Goal: Transaction & Acquisition: Purchase product/service

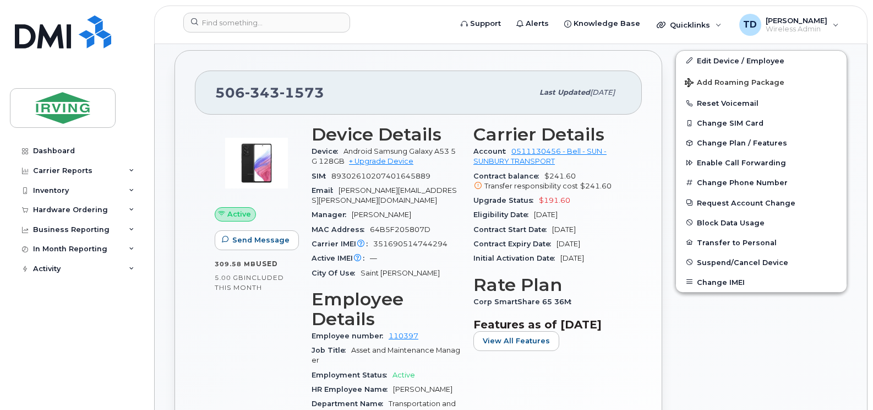
scroll to position [385, 0]
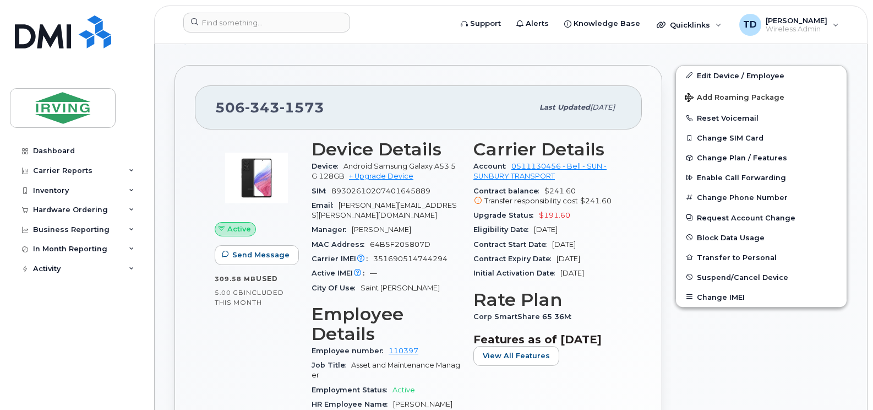
click at [252, 332] on div "Active Send Message 309.58 MB  used 5.00 GB  included this month" at bounding box center [256, 352] width 97 height 438
click at [741, 66] on link "Edit Device / Employee" at bounding box center [761, 76] width 171 height 20
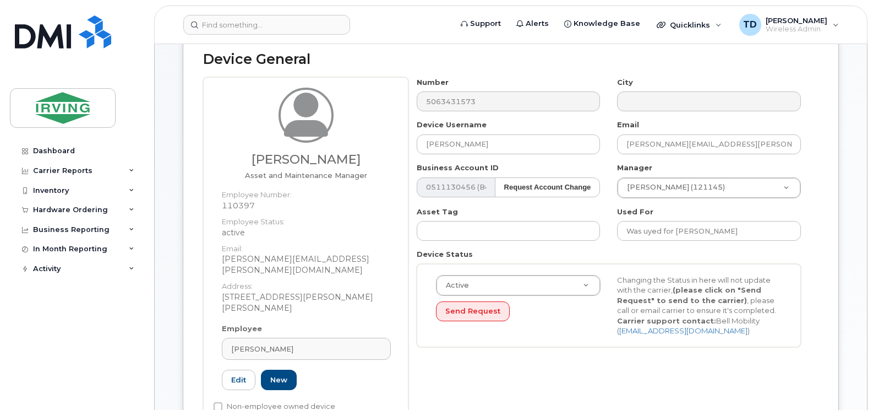
scroll to position [110, 0]
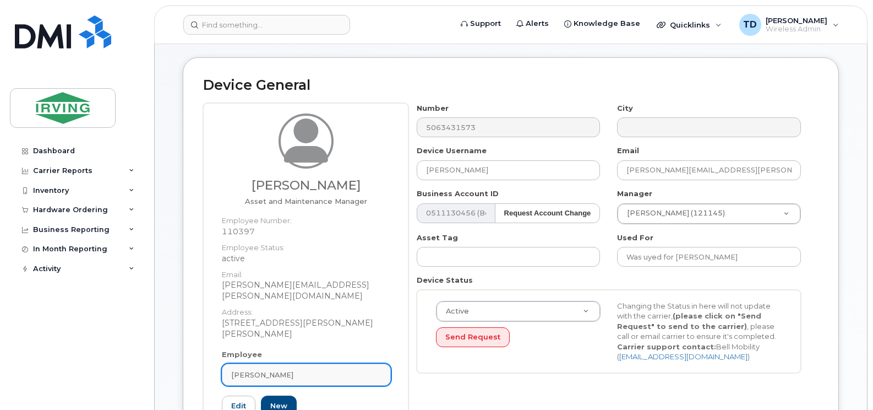
click at [309, 369] on div "Justin McGrath" at bounding box center [306, 374] width 150 height 10
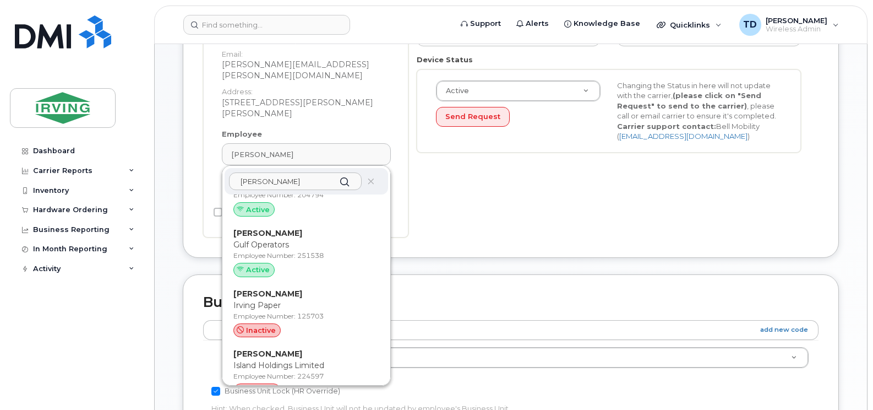
scroll to position [563, 0]
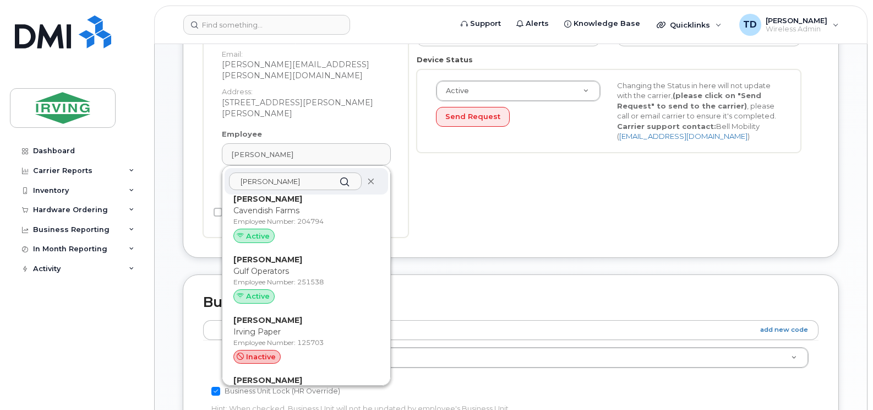
type input "santiago"
click at [367, 178] on icon at bounding box center [370, 181] width 7 height 7
click at [304, 172] on input "santiago" at bounding box center [295, 181] width 133 height 18
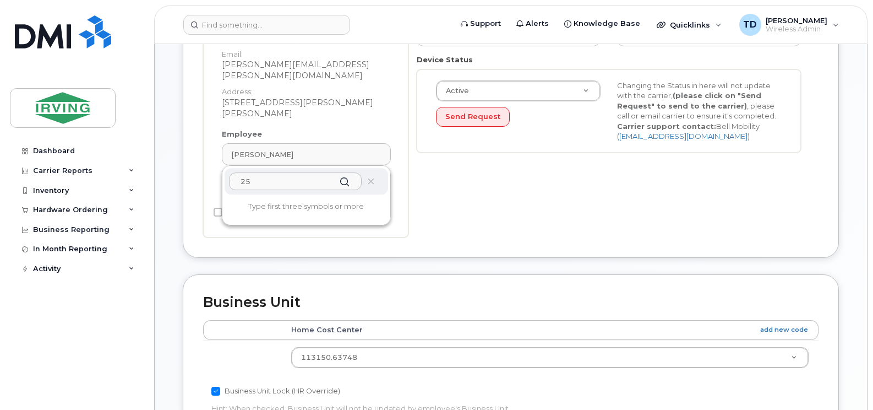
type input "2"
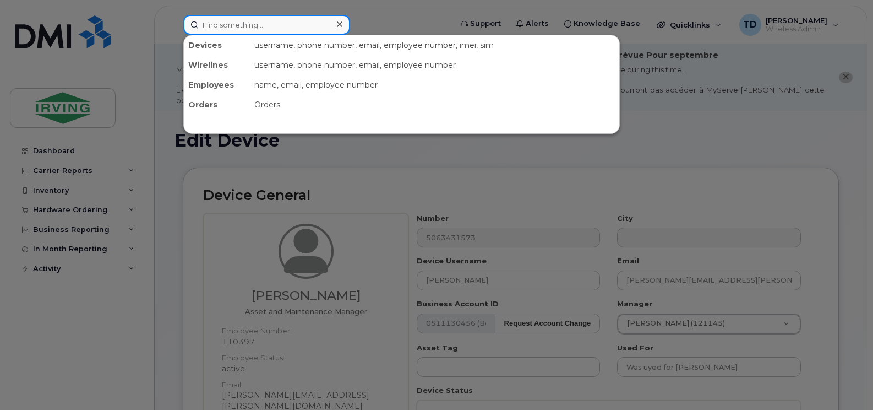
click at [254, 28] on input at bounding box center [266, 25] width 167 height 20
paste input "506-271-7191"
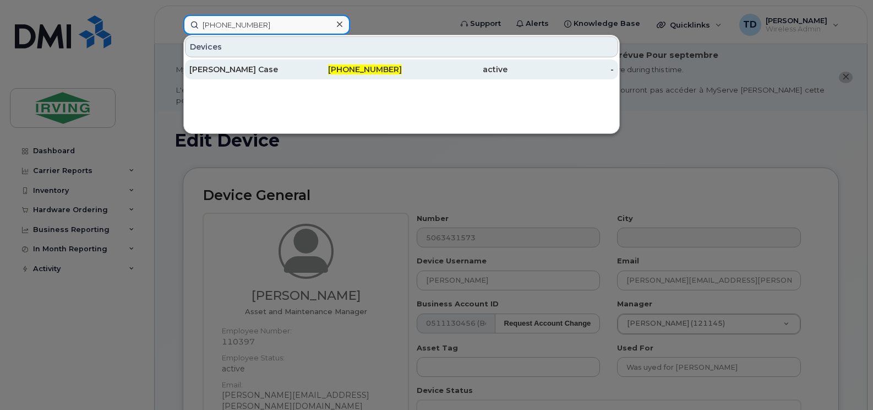
type input "506-271-7191"
click at [329, 69] on div "506-271-7191" at bounding box center [349, 69] width 106 height 11
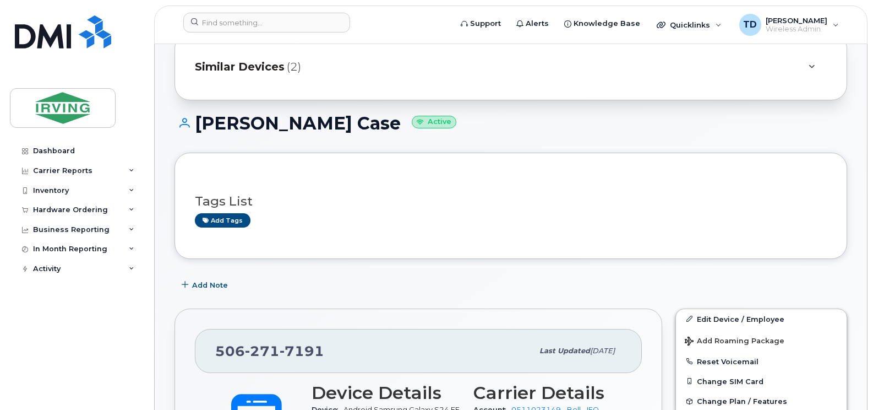
scroll to position [110, 0]
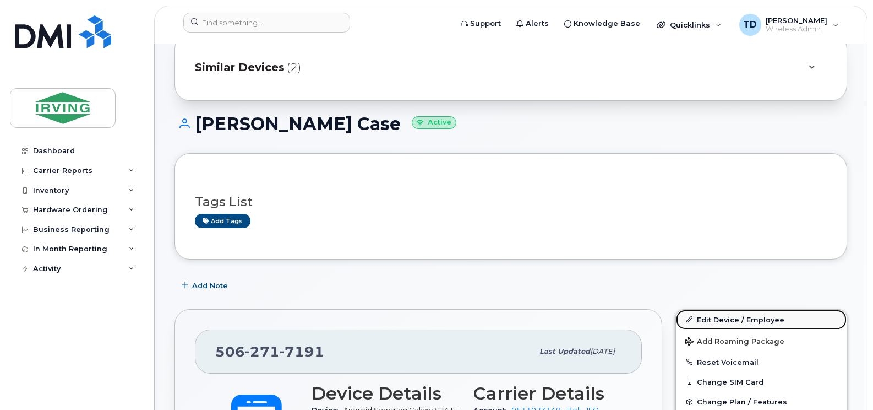
click at [733, 309] on link "Edit Device / Employee" at bounding box center [761, 319] width 171 height 20
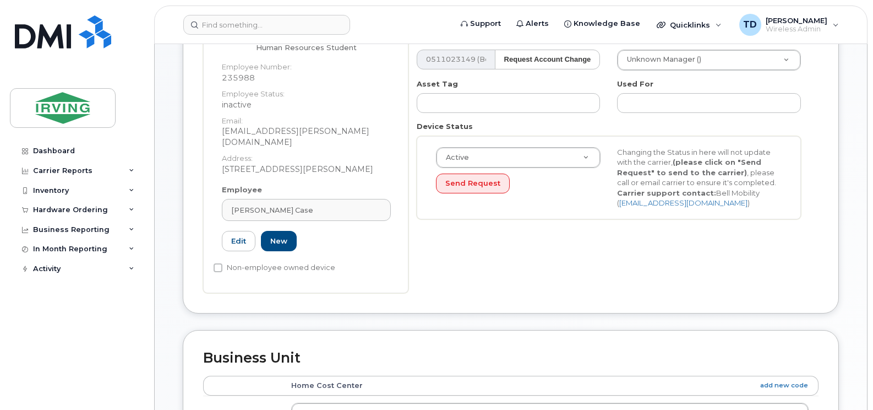
scroll to position [330, 0]
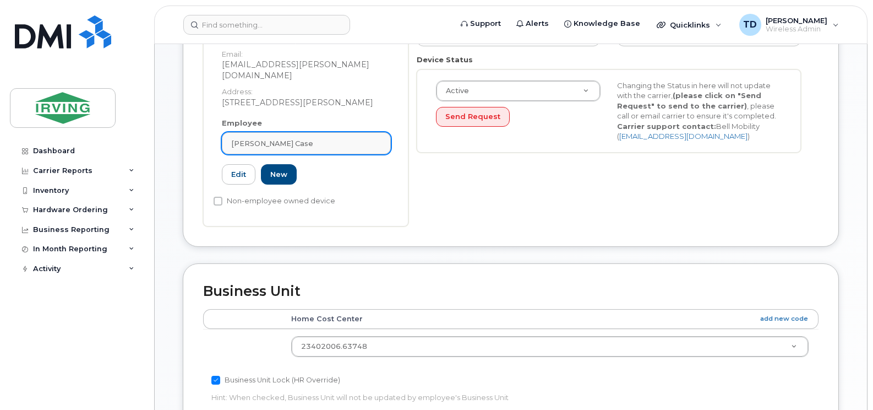
click at [287, 138] on div "[PERSON_NAME] Case" at bounding box center [306, 143] width 150 height 10
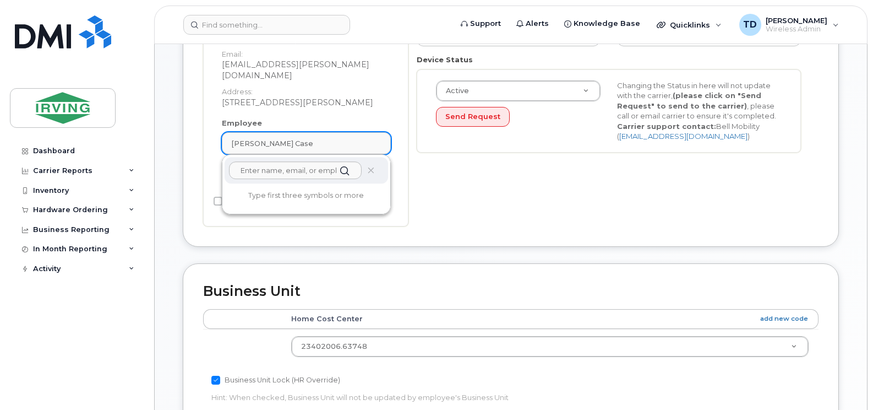
click at [287, 138] on div "[PERSON_NAME] Case" at bounding box center [306, 143] width 150 height 10
type input "z"
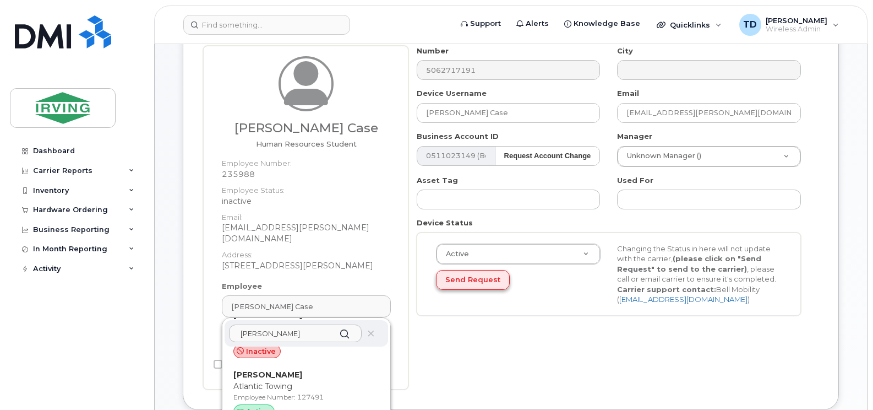
scroll to position [165, 0]
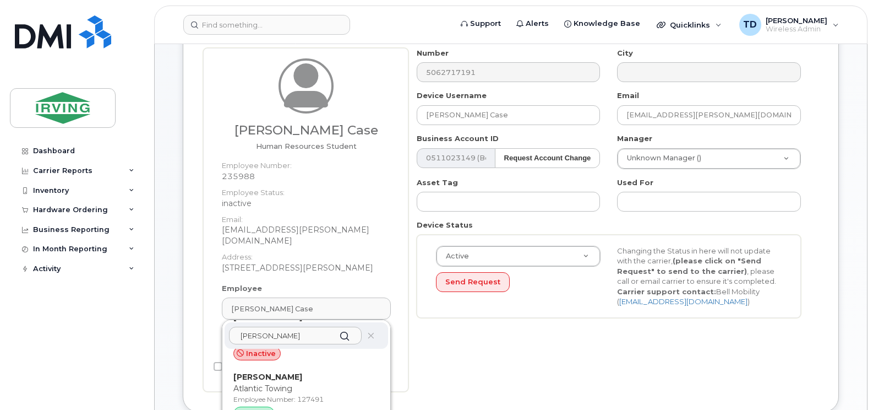
click at [297, 326] on input "lynch" at bounding box center [295, 335] width 133 height 18
click at [286, 326] on input "lynch" at bounding box center [295, 335] width 133 height 18
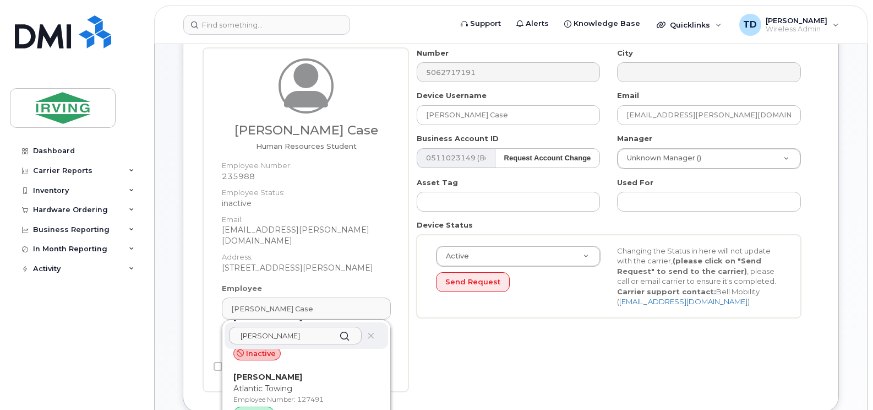
click at [286, 326] on input "lynch" at bounding box center [295, 335] width 133 height 18
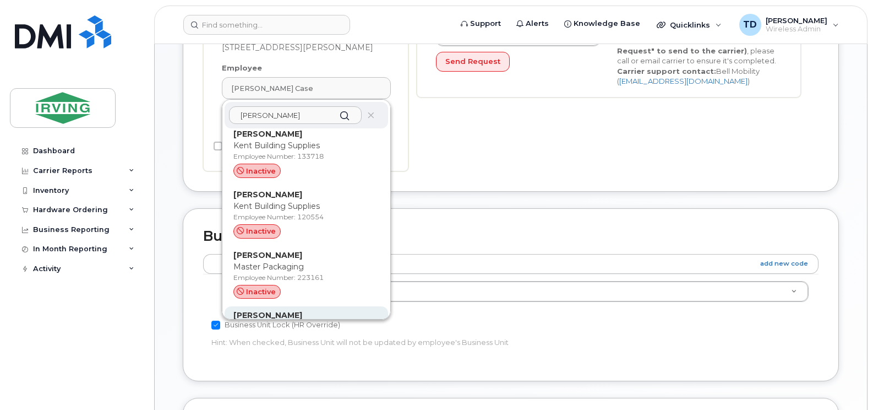
scroll to position [495, 0]
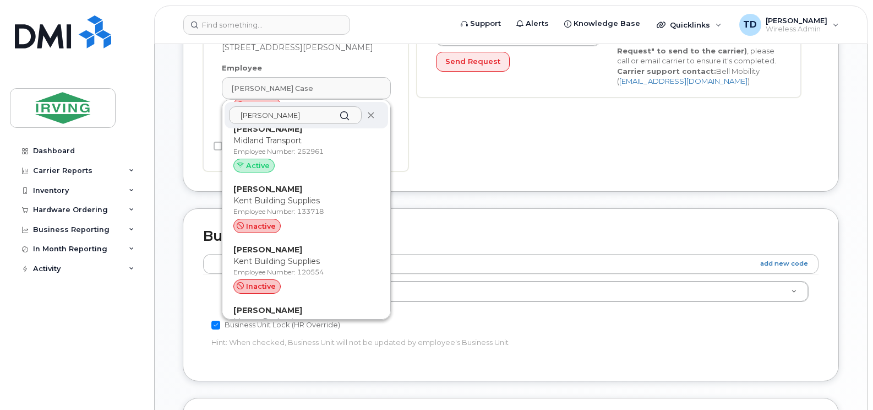
type input "zack"
click at [367, 112] on icon at bounding box center [370, 115] width 7 height 7
click at [302, 106] on input "zack" at bounding box center [295, 115] width 133 height 18
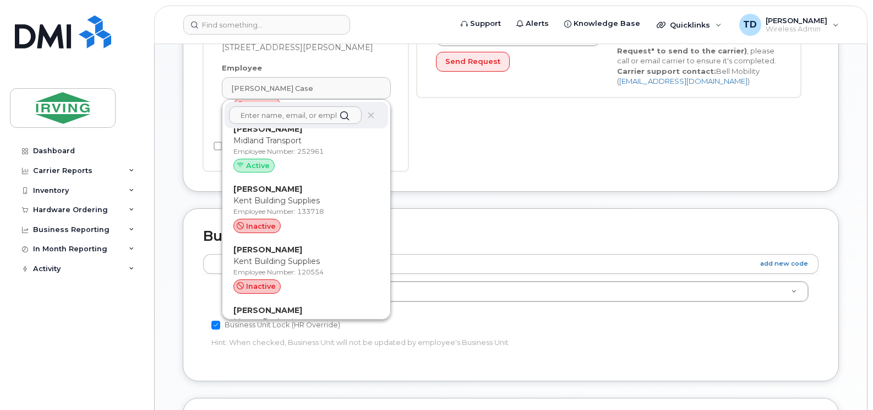
scroll to position [0, 0]
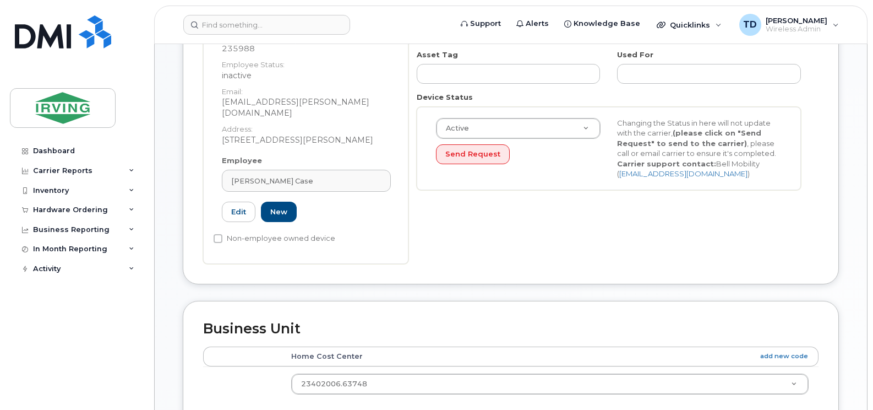
scroll to position [275, 0]
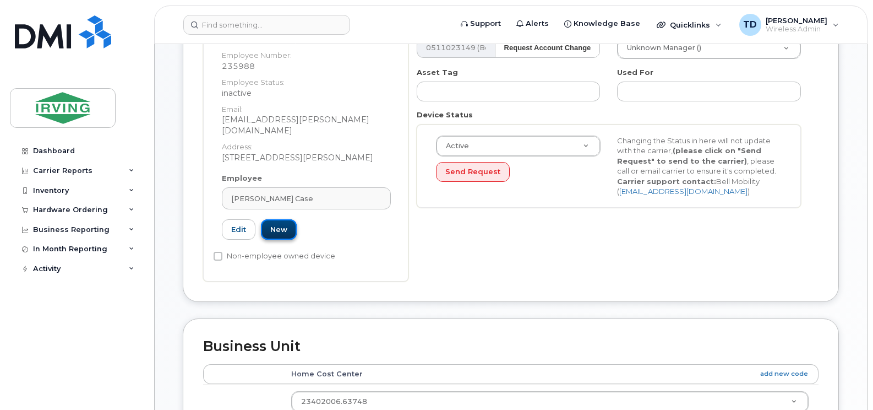
click at [272, 219] on link "New" at bounding box center [279, 229] width 36 height 20
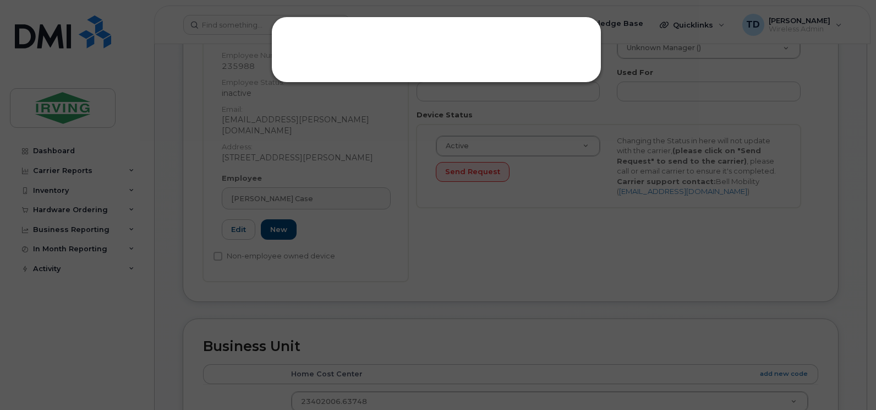
click at [394, 203] on div at bounding box center [438, 205] width 876 height 410
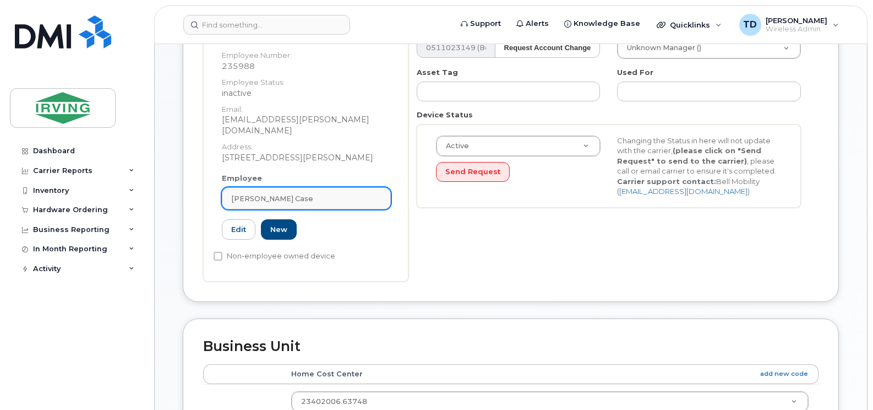
click at [314, 193] on div "Myles Case" at bounding box center [306, 198] width 150 height 10
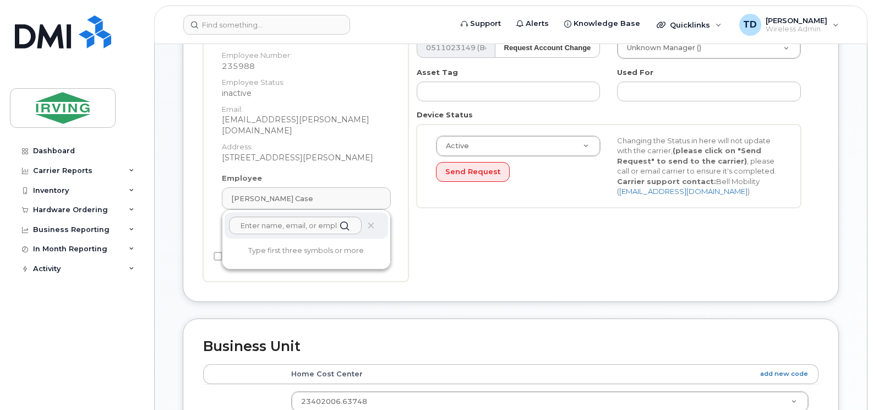
click at [461, 230] on div "Number 5062717191 City Device Username Myles Case Email case.myles@jdirving.com…" at bounding box center [613, 110] width 410 height 344
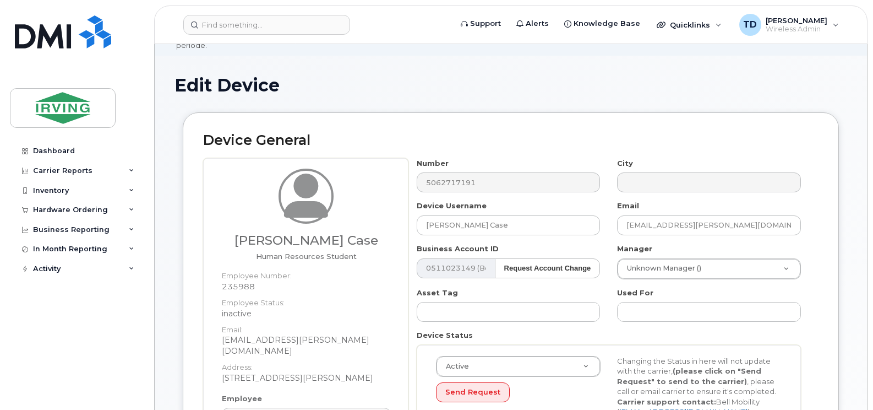
scroll to position [110, 0]
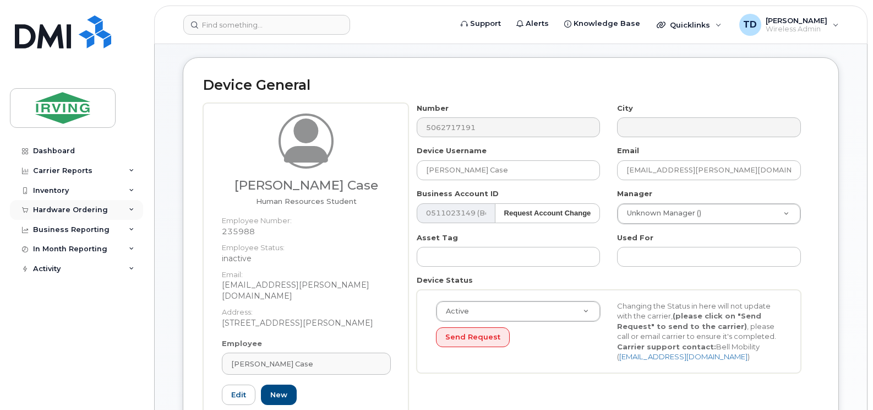
click at [129, 209] on icon at bounding box center [132, 210] width 6 height 6
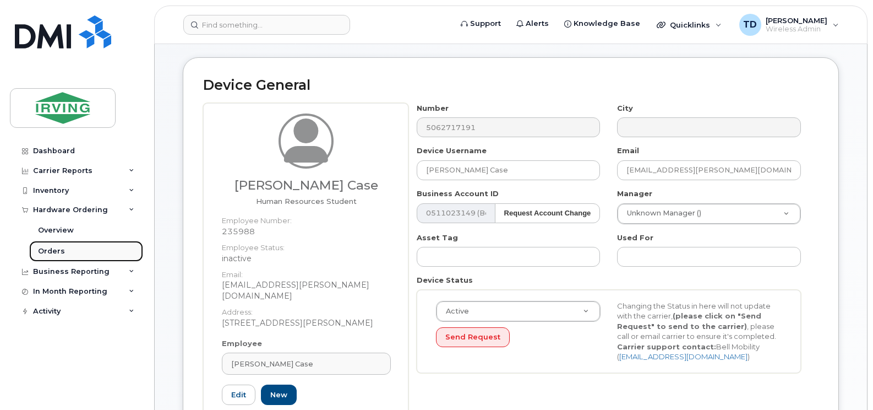
click at [57, 253] on div "Orders" at bounding box center [51, 251] width 27 height 10
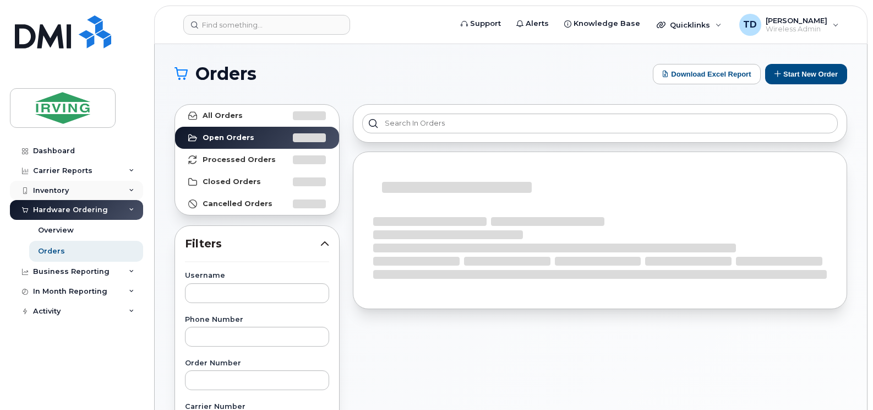
click at [52, 181] on div "Inventory" at bounding box center [76, 191] width 133 height 20
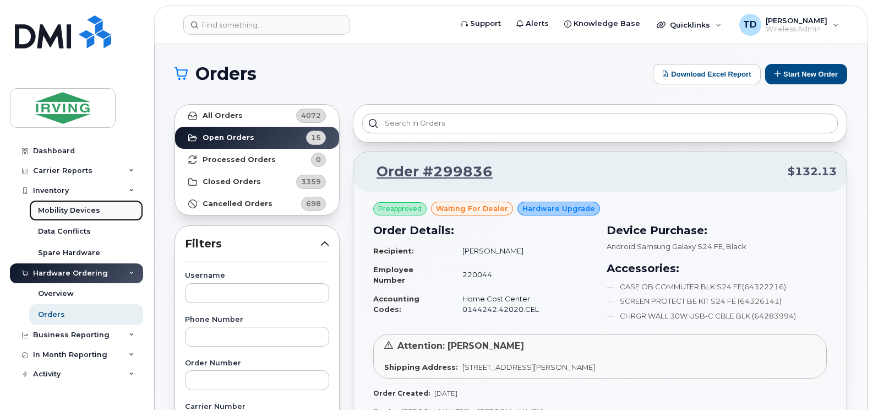
click at [84, 209] on div "Mobility Devices" at bounding box center [69, 210] width 62 height 10
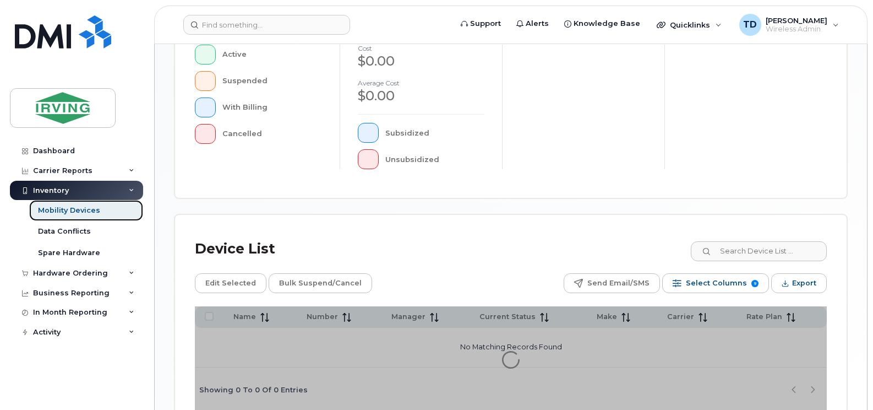
scroll to position [389, 0]
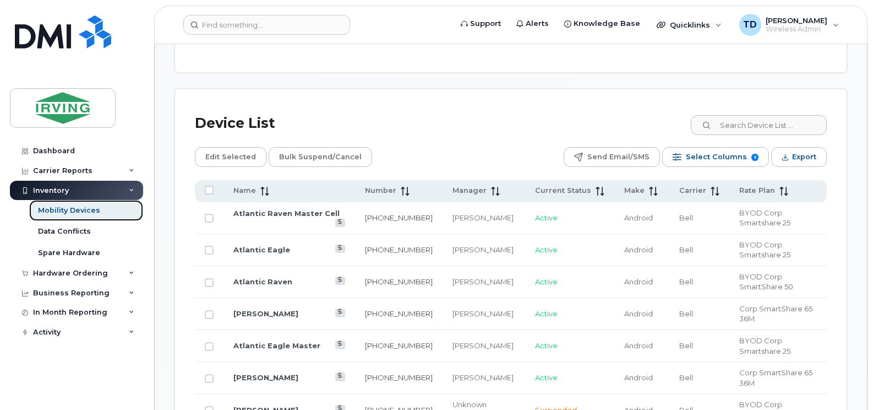
scroll to position [499, 0]
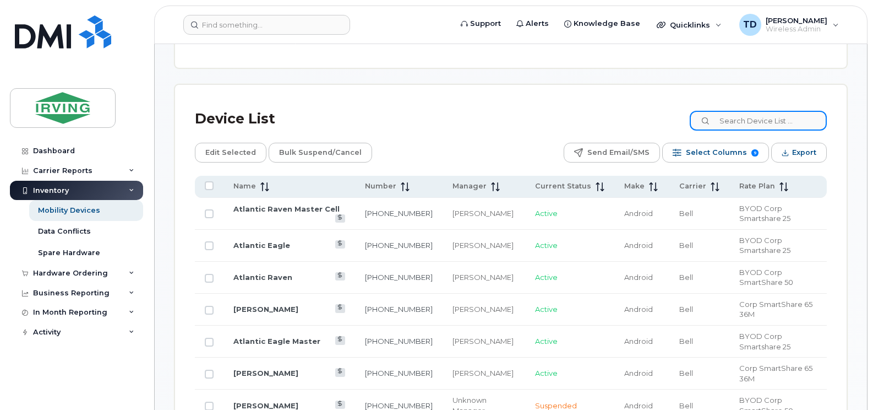
click at [757, 120] on input at bounding box center [758, 121] width 137 height 20
paste input "506-271-7191"
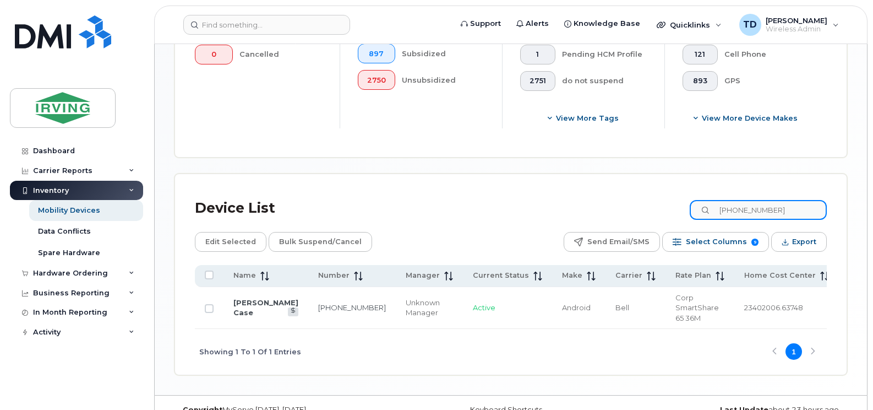
scroll to position [420, 0]
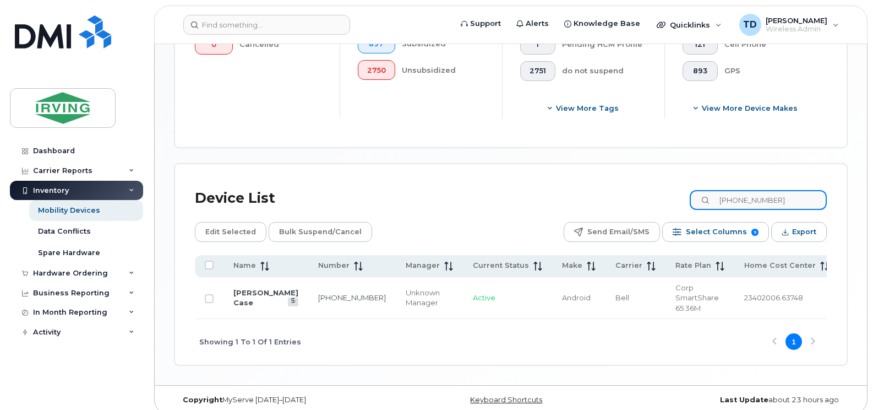
type input "506-271-7191"
click at [264, 297] on td "Myles Case" at bounding box center [265, 298] width 85 height 42
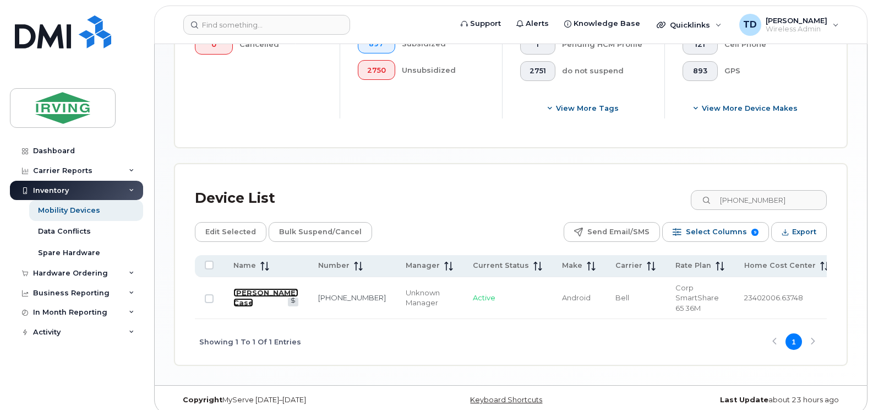
click at [259, 288] on link "Myles Case" at bounding box center [265, 297] width 65 height 19
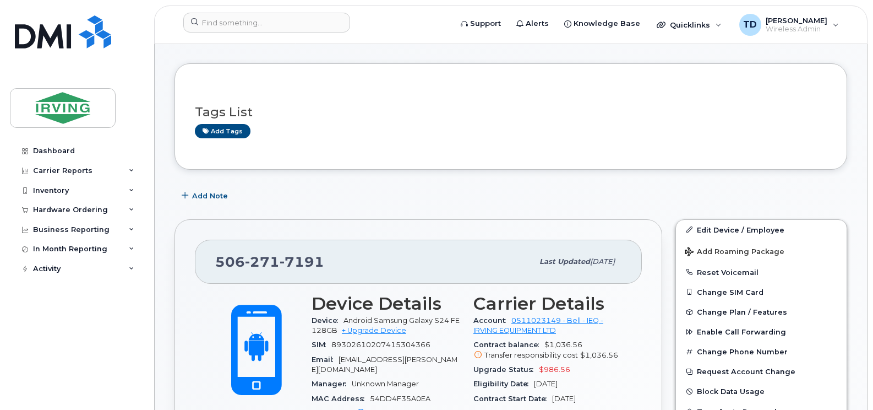
scroll to position [220, 0]
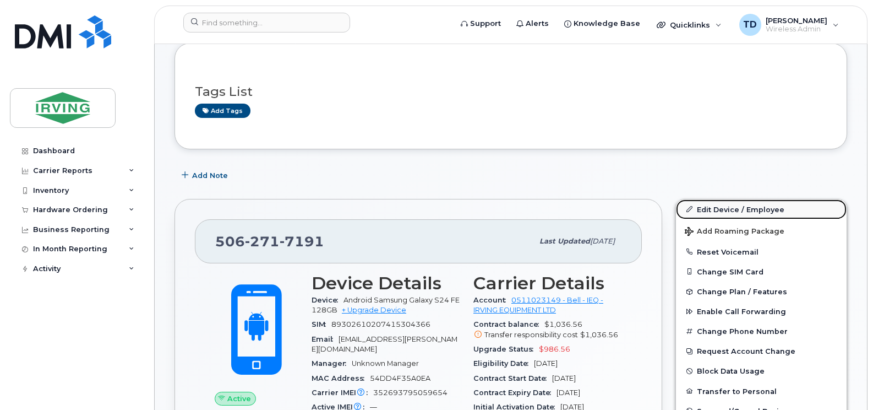
click at [746, 199] on link "Edit Device / Employee" at bounding box center [761, 209] width 171 height 20
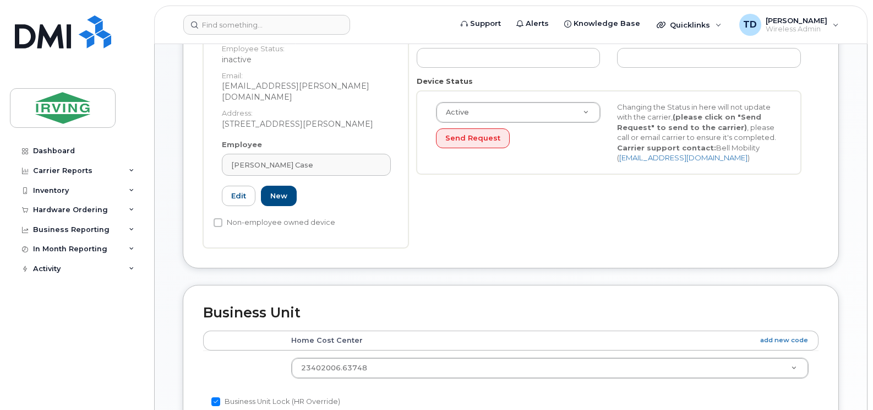
scroll to position [330, 0]
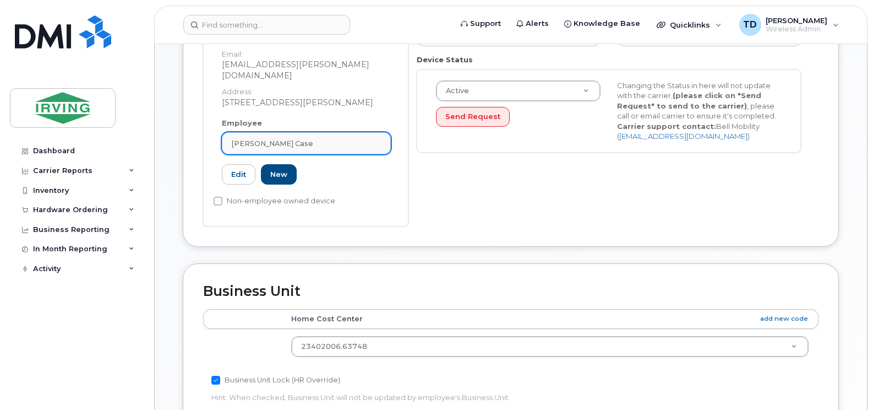
click at [282, 138] on div "[PERSON_NAME] Case" at bounding box center [306, 143] width 150 height 10
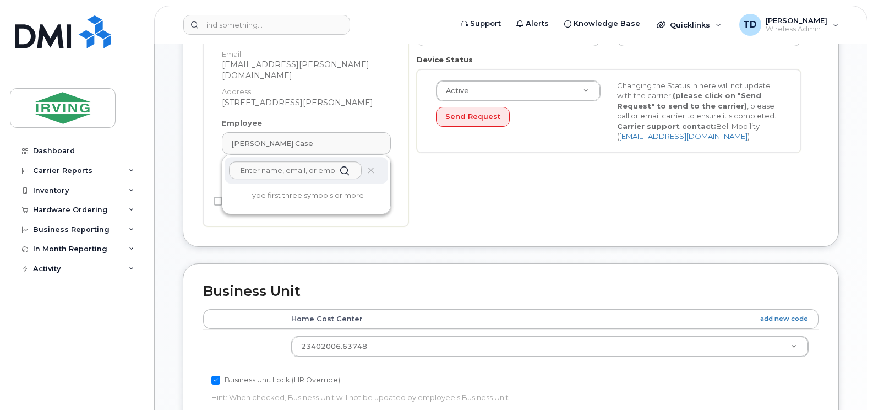
click at [513, 183] on div "Number 5062717191 City Device Username Myles Case Email case.myles@jdirving.com…" at bounding box center [613, 55] width 410 height 344
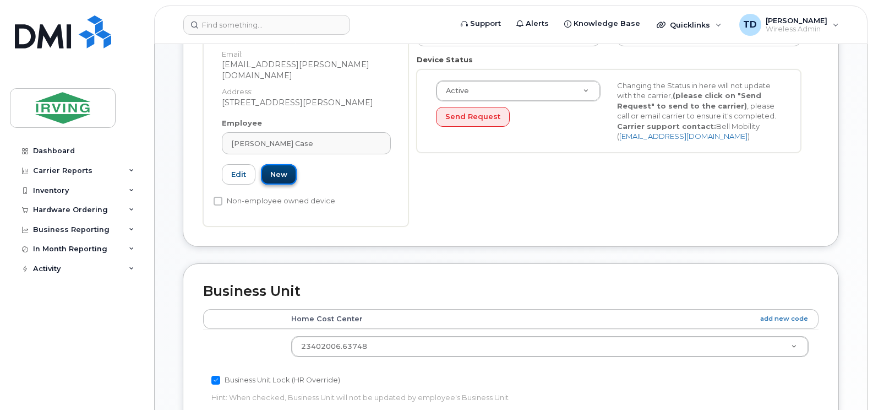
click at [276, 164] on link "New" at bounding box center [279, 174] width 36 height 20
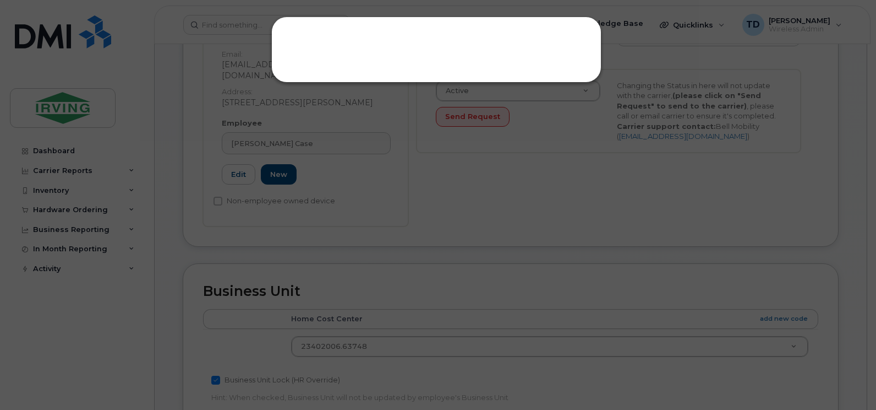
click at [407, 205] on div at bounding box center [438, 205] width 876 height 410
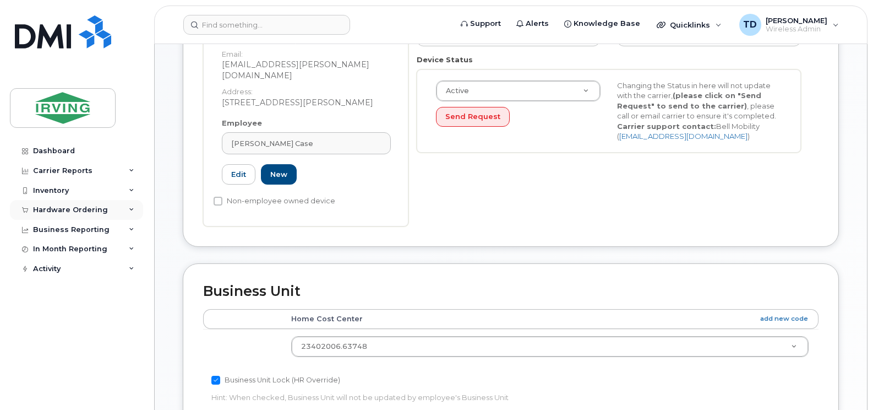
click at [132, 205] on div "Hardware Ordering" at bounding box center [76, 210] width 133 height 20
click at [134, 189] on div "Inventory" at bounding box center [76, 191] width 133 height 20
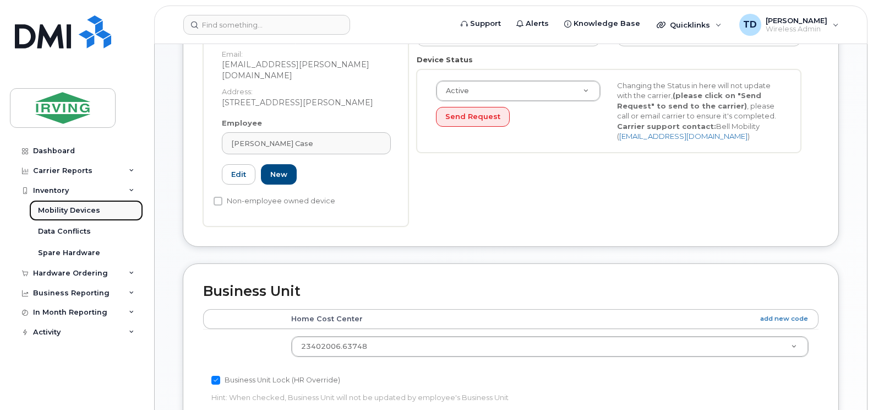
click at [75, 208] on div "Mobility Devices" at bounding box center [69, 210] width 62 height 10
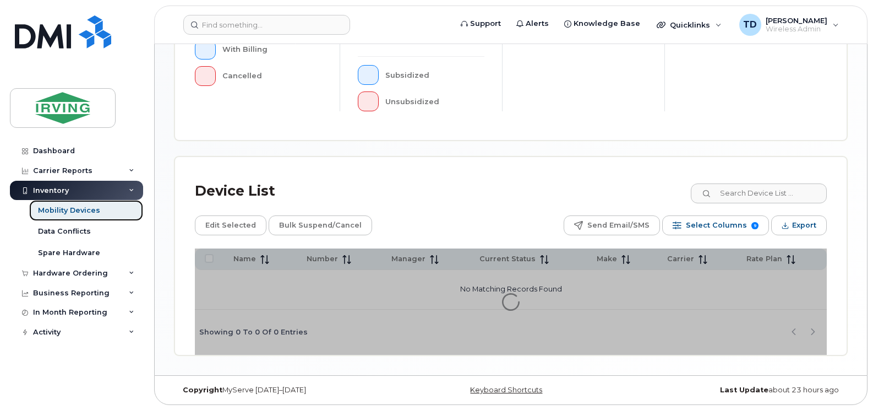
scroll to position [389, 0]
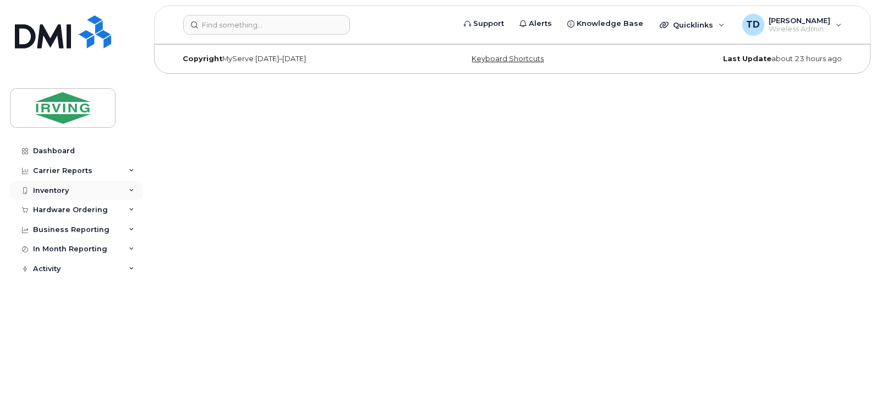
click at [131, 187] on div "Inventory" at bounding box center [76, 191] width 133 height 20
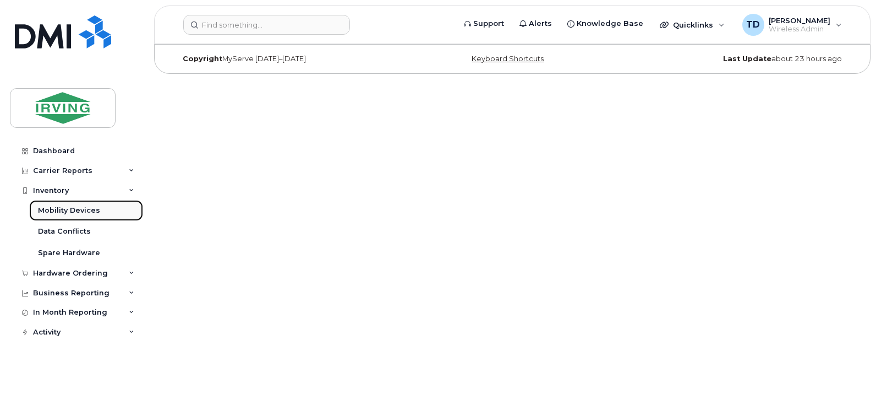
click at [86, 215] on div "Mobility Devices" at bounding box center [69, 210] width 62 height 10
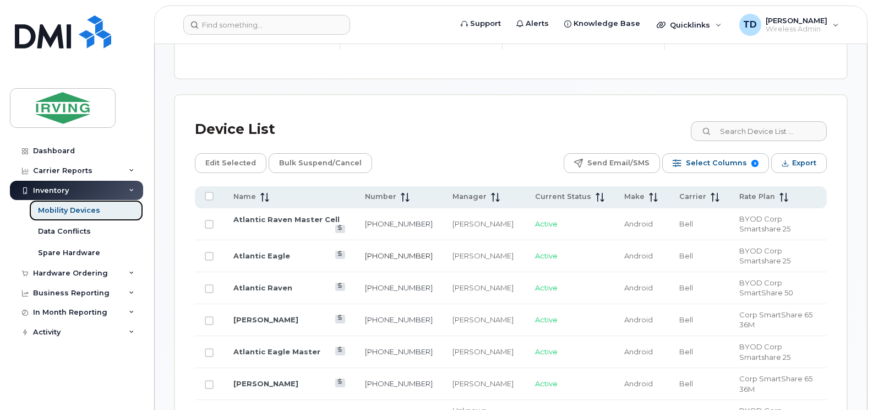
scroll to position [495, 0]
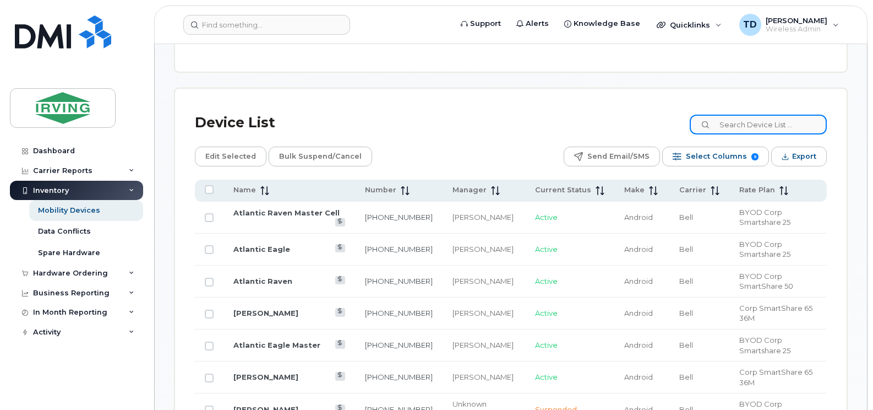
click at [752, 130] on input at bounding box center [758, 125] width 137 height 20
click at [741, 122] on input at bounding box center [758, 125] width 137 height 20
click at [749, 120] on input at bounding box center [758, 125] width 137 height 20
paste input "506-271-7191"
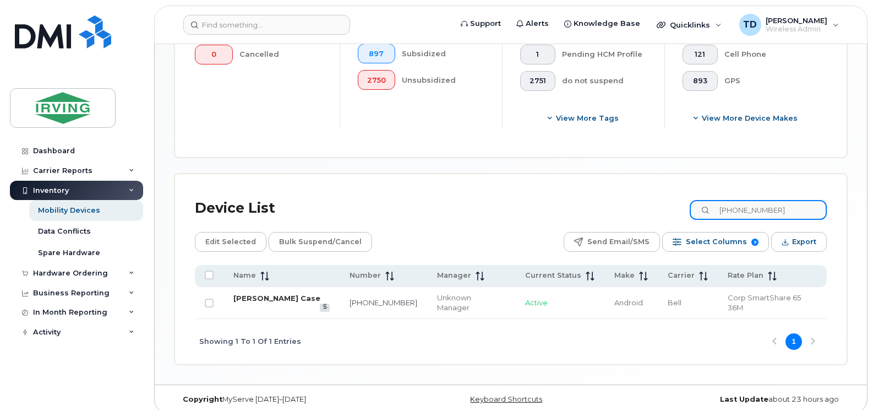
type input "506-271-7191"
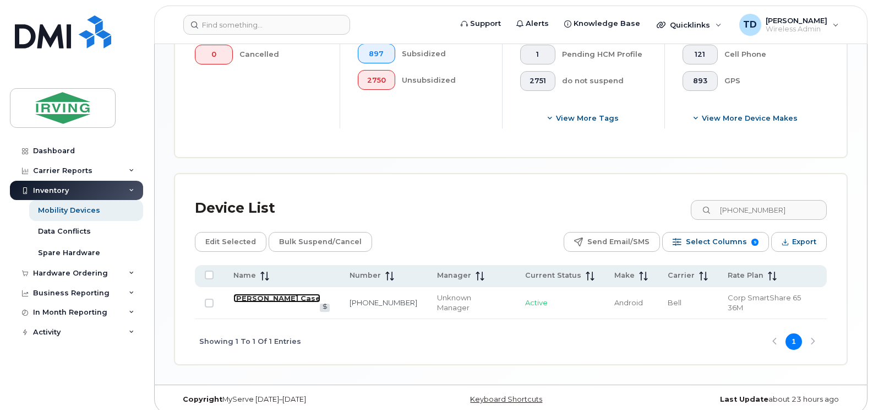
click at [246, 297] on link "Myles Case" at bounding box center [276, 297] width 87 height 9
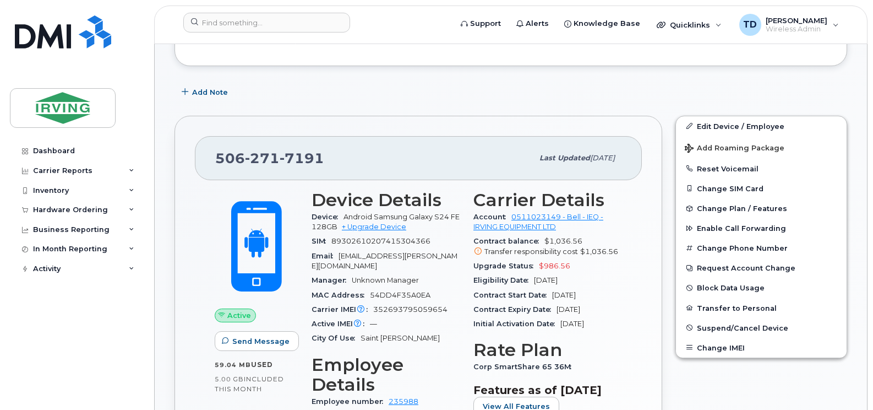
scroll to position [330, 0]
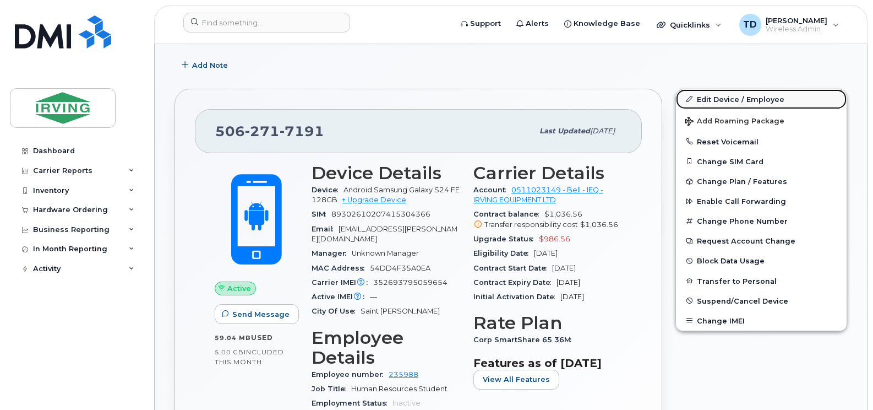
click at [732, 92] on link "Edit Device / Employee" at bounding box center [761, 99] width 171 height 20
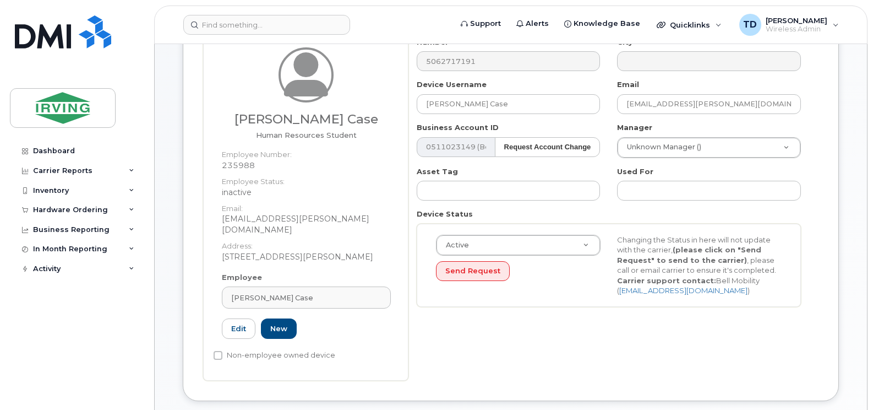
scroll to position [220, 0]
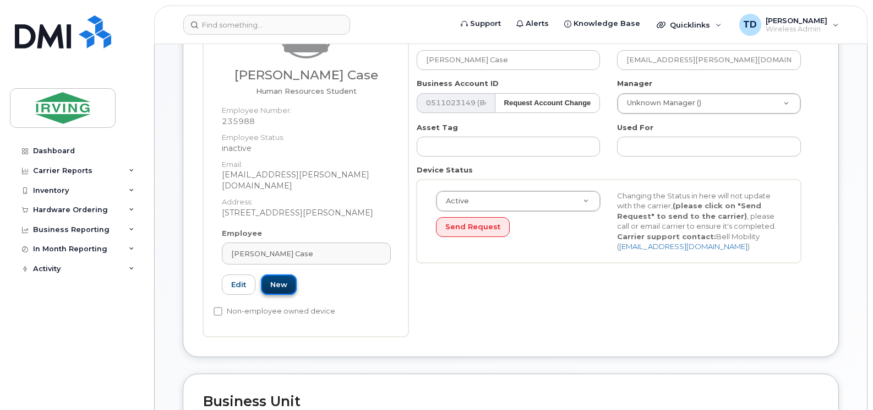
click at [277, 274] on link "New" at bounding box center [279, 284] width 36 height 20
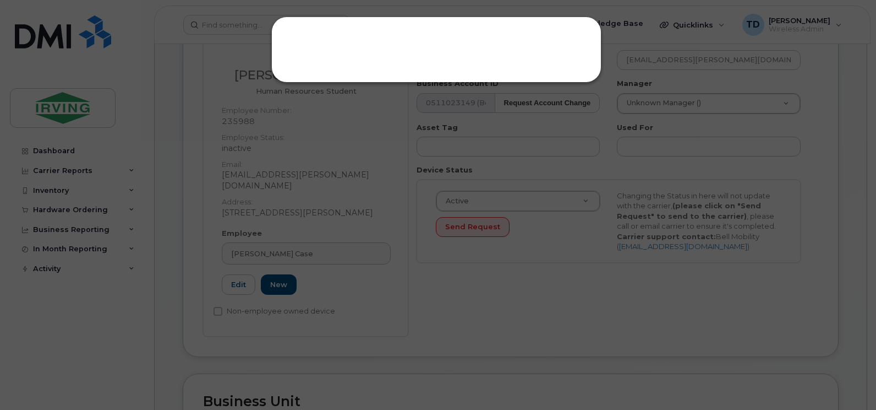
click at [434, 282] on div at bounding box center [438, 205] width 876 height 410
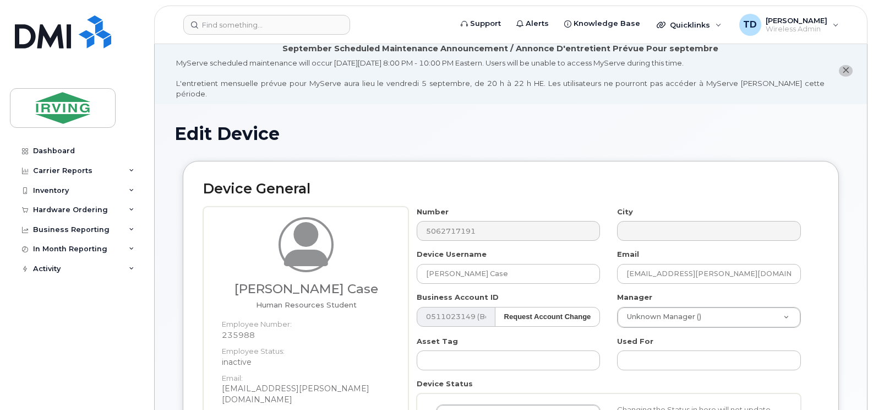
scroll to position [0, 0]
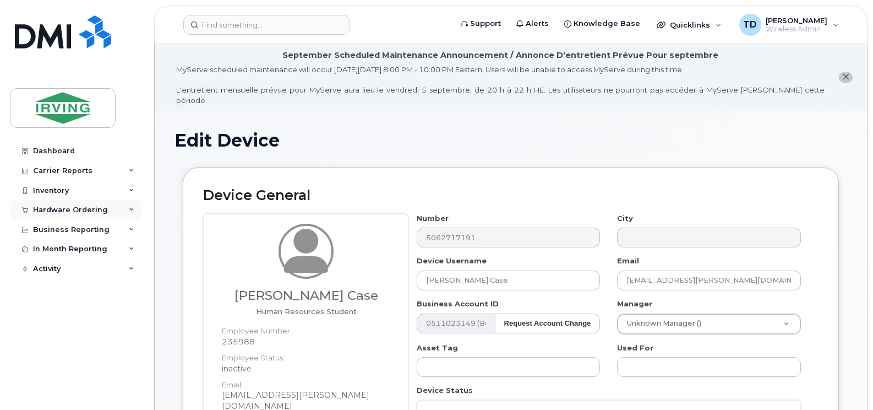
click at [131, 209] on icon at bounding box center [132, 210] width 6 height 6
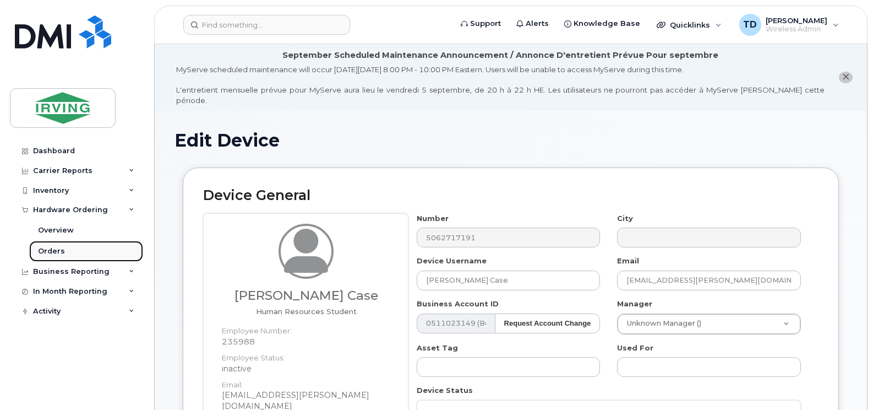
click at [57, 249] on div "Orders" at bounding box center [51, 251] width 27 height 10
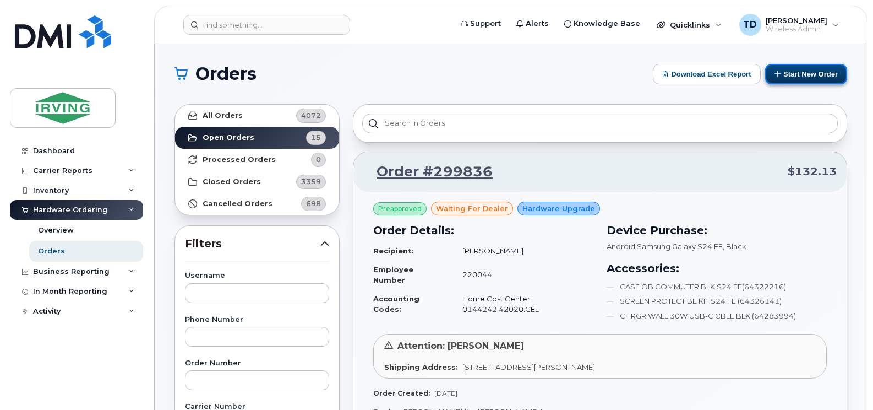
click at [813, 67] on button "Start New Order" at bounding box center [806, 74] width 82 height 20
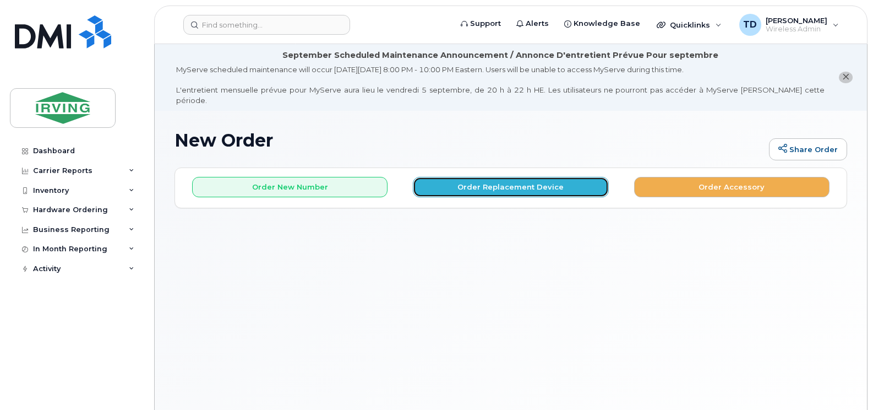
click at [512, 177] on button "Order Replacement Device" at bounding box center [510, 187] width 195 height 20
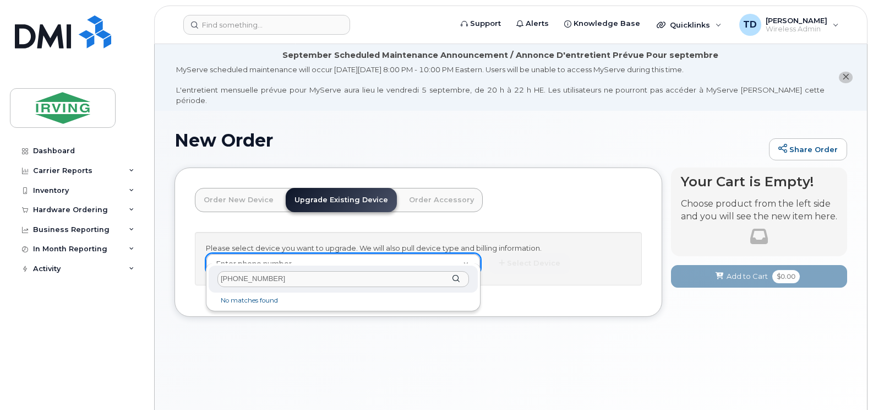
click at [245, 280] on input "[PHONE_NUMBER]" at bounding box center [343, 279] width 252 height 16
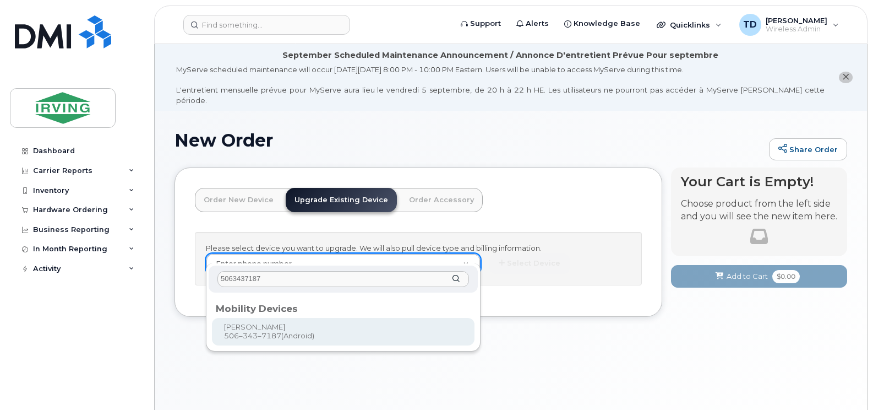
type input "5063437187"
type input "702258"
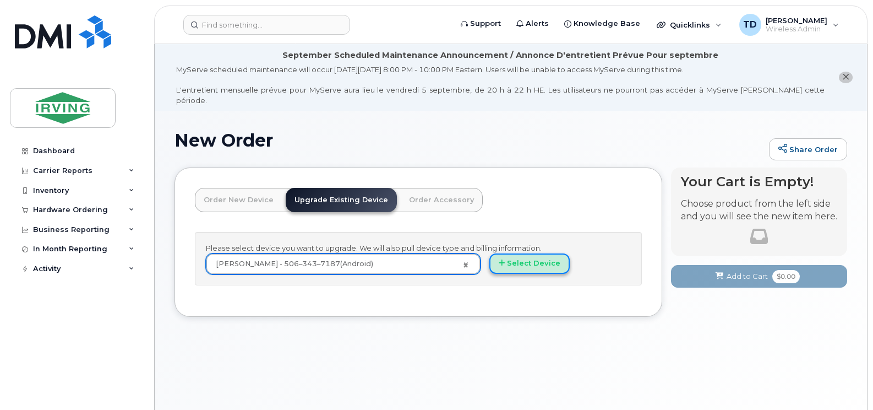
click at [522, 253] on button "Select Device" at bounding box center [529, 263] width 80 height 20
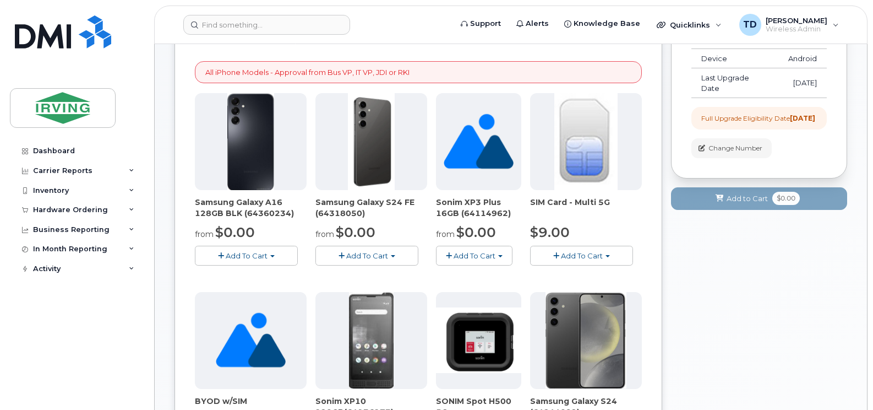
scroll to position [275, 0]
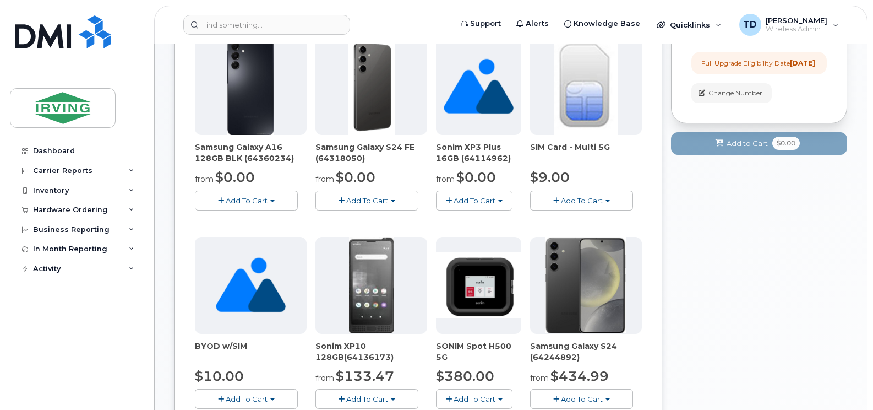
click at [379, 196] on span "Add To Cart" at bounding box center [367, 200] width 42 height 9
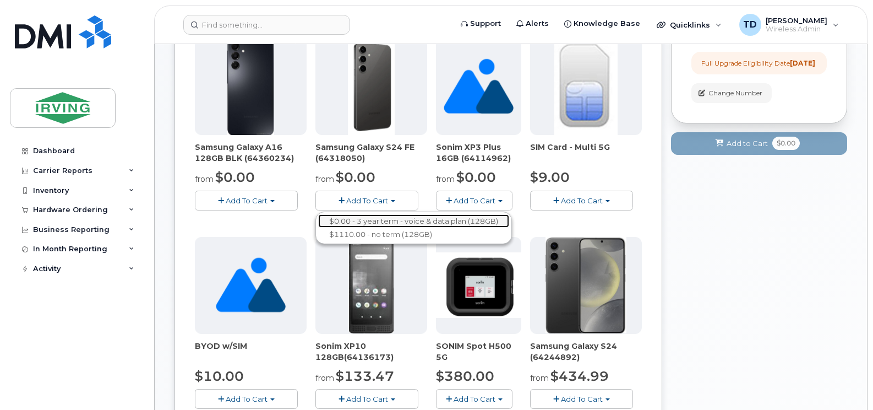
click at [412, 214] on link "$0.00 - 3 year term - voice & data plan (128GB)" at bounding box center [413, 221] width 191 height 14
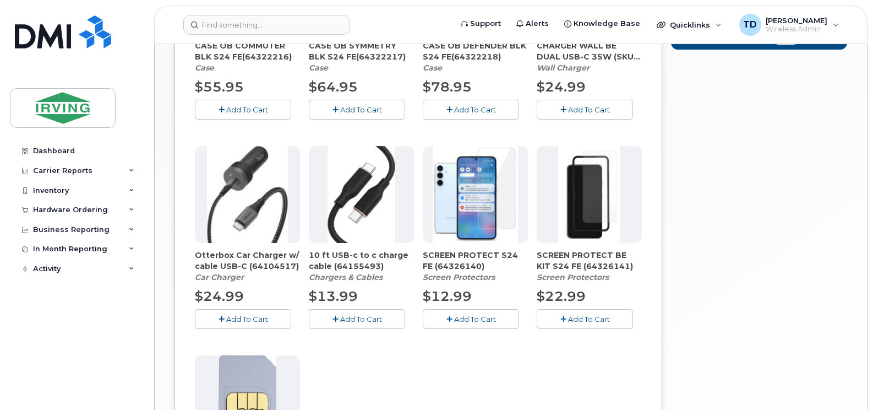
scroll to position [606, 0]
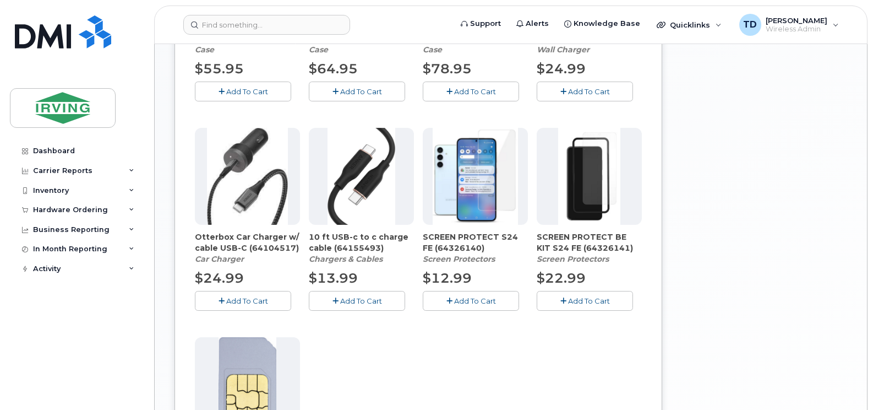
click at [464, 296] on span "Add To Cart" at bounding box center [475, 300] width 42 height 9
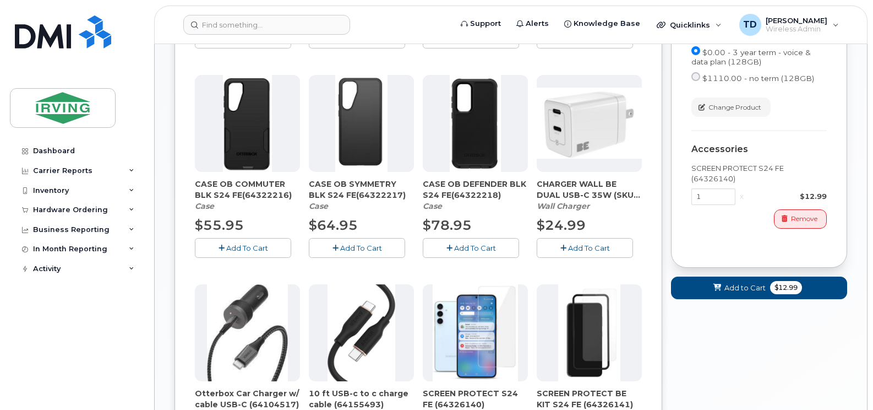
scroll to position [440, 0]
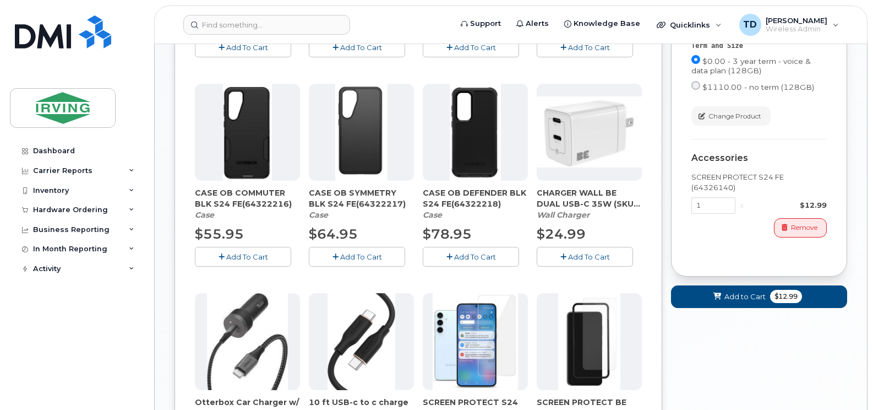
click at [595, 247] on button "Add To Cart" at bounding box center [585, 256] width 96 height 19
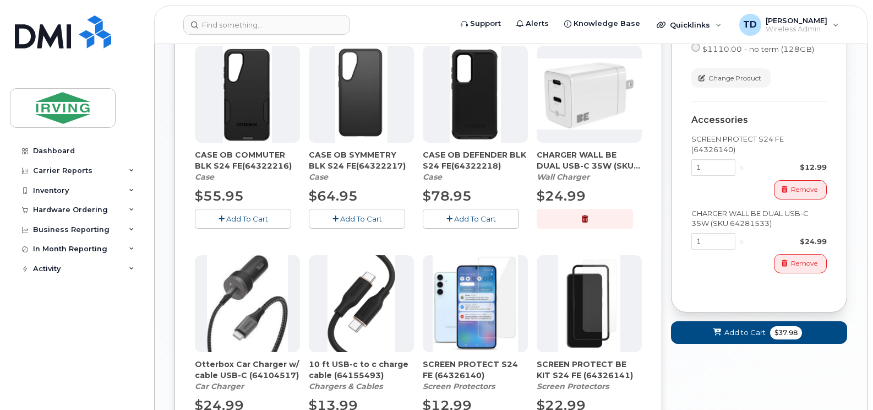
scroll to position [495, 0]
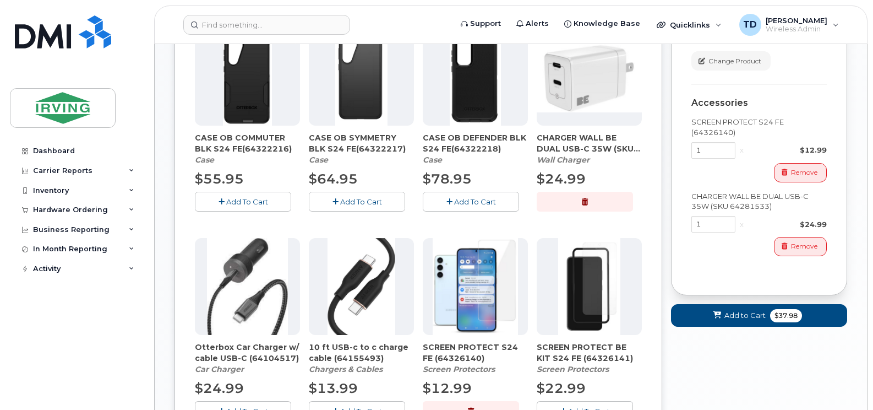
click at [451, 198] on icon "button" at bounding box center [449, 201] width 6 height 7
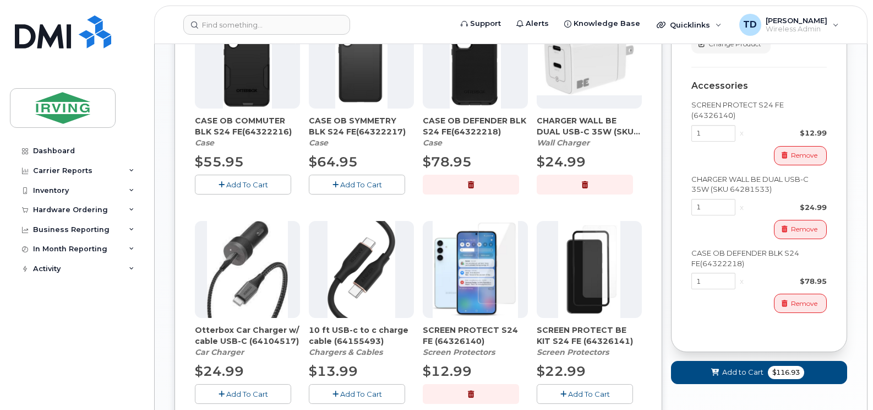
scroll to position [593, 0]
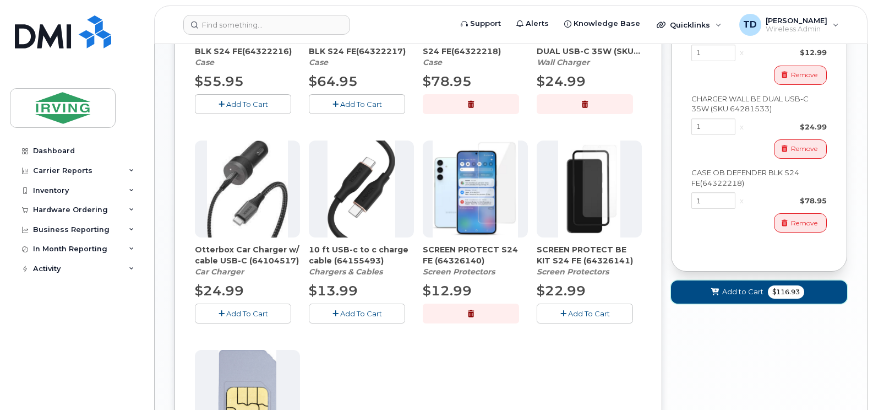
click at [744, 293] on span "Add to Cart" at bounding box center [742, 291] width 41 height 10
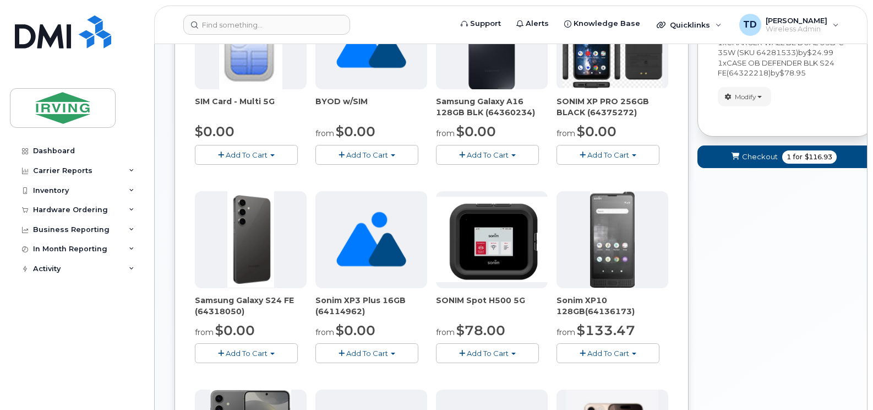
scroll to position [199, 0]
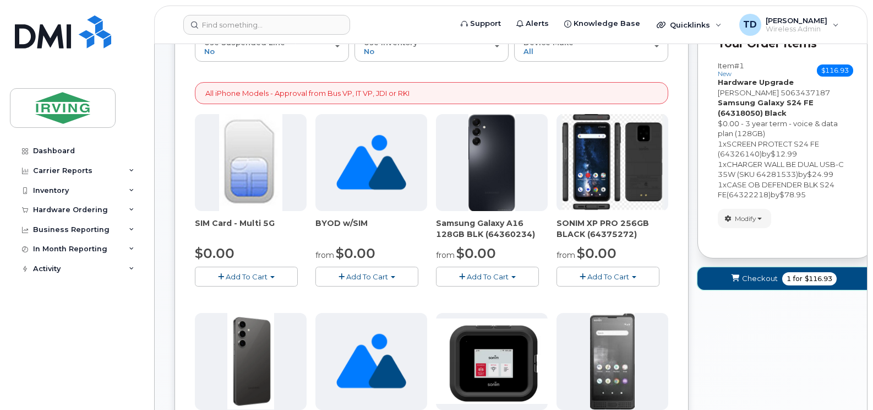
click at [749, 273] on span "Checkout" at bounding box center [760, 278] width 36 height 10
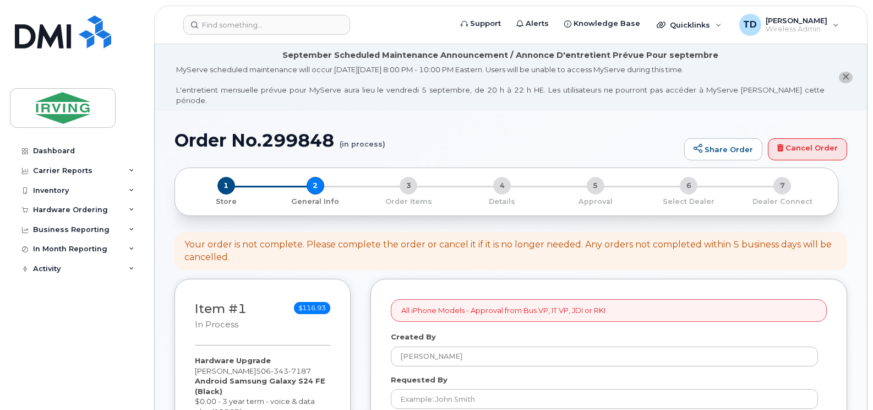
select select
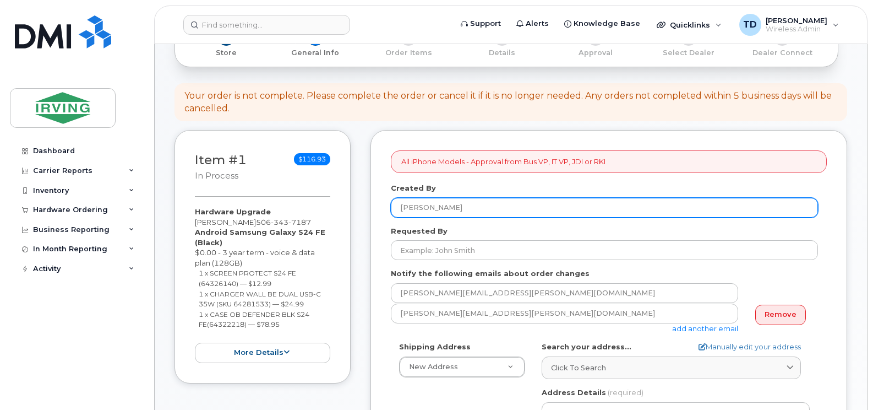
scroll to position [220, 0]
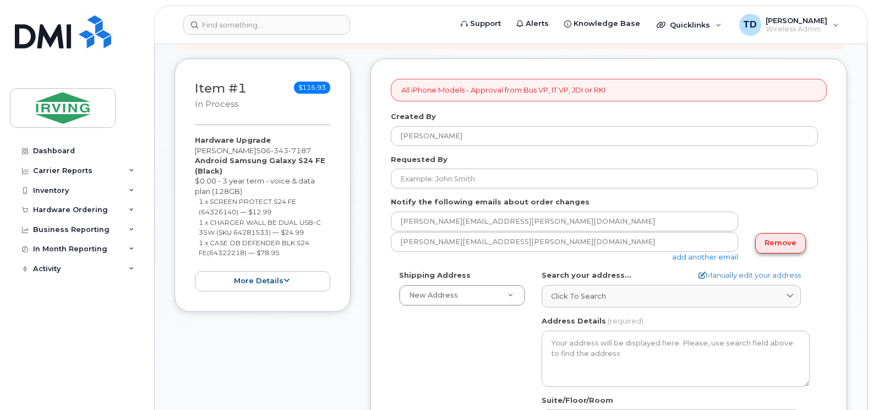
click at [775, 233] on link "Remove" at bounding box center [780, 243] width 51 height 20
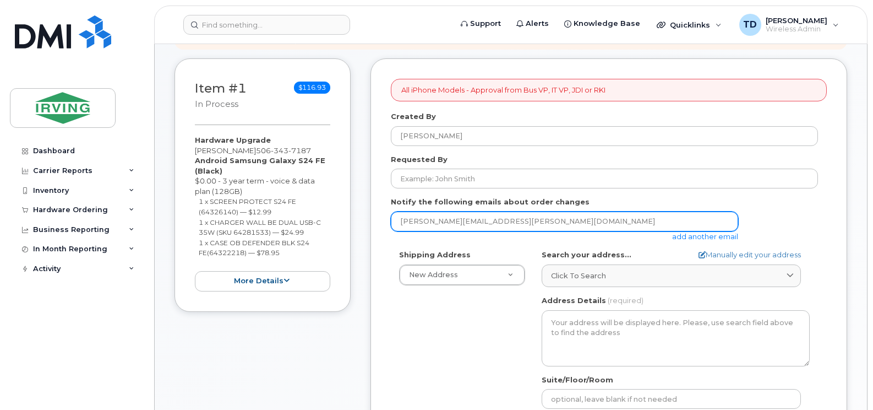
click at [694, 215] on input "[PERSON_NAME][EMAIL_ADDRESS][PERSON_NAME][DOMAIN_NAME]" at bounding box center [564, 221] width 347 height 20
type input "z"
type input "s"
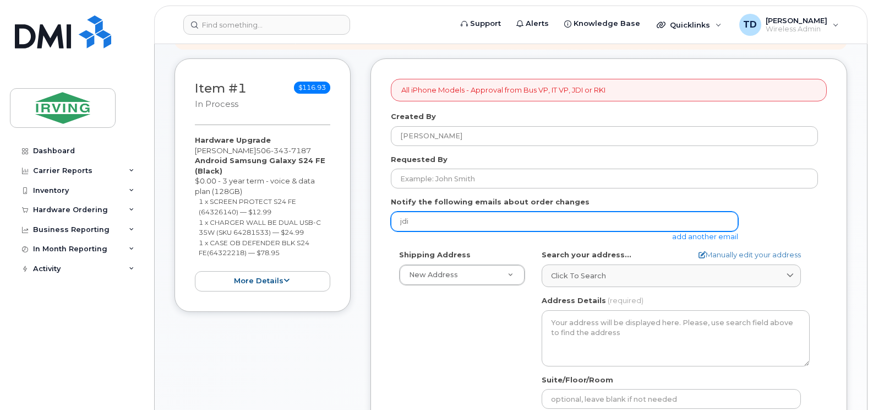
type input "jdiswitchboard@jdirving.com"
type input "5-661 Welham Rd"
type input "9057176571"
select select
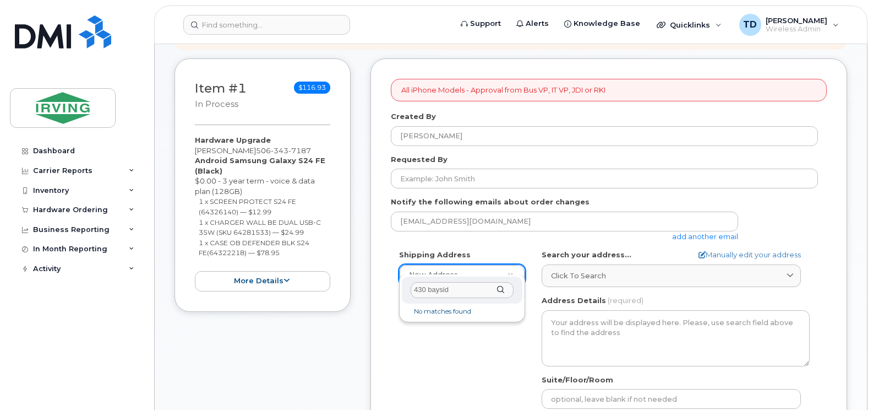
type input "430 bayside"
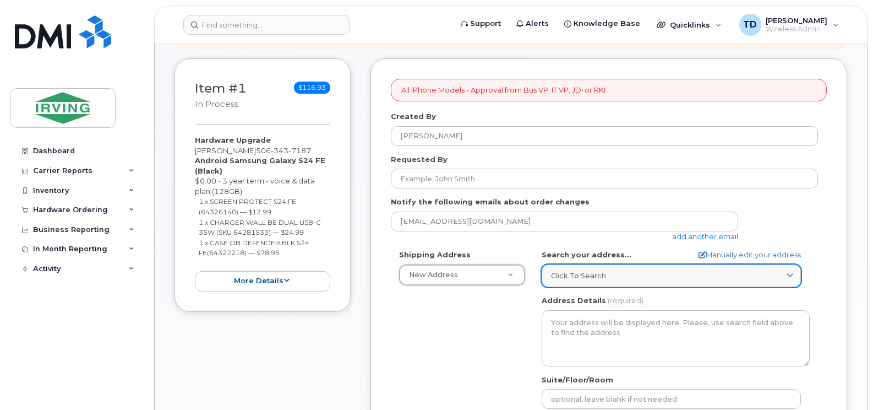
click at [618, 270] on div "Click to search" at bounding box center [671, 275] width 241 height 10
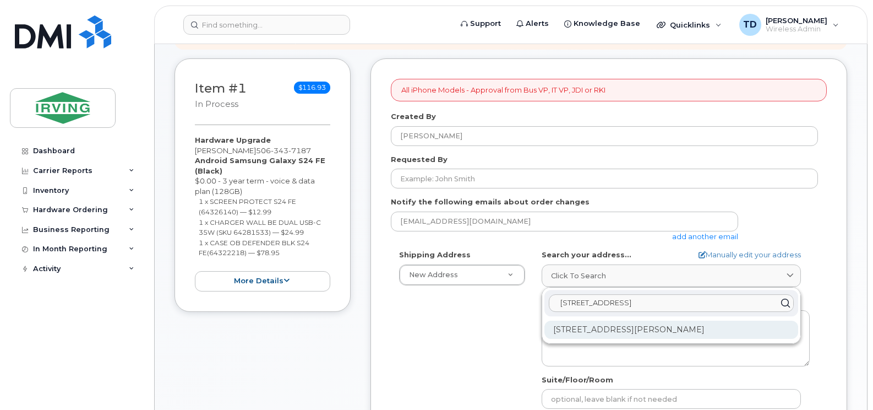
type input "430 bayside drive"
click at [658, 320] on div "430 Bayside Dr Saint John NB E2J 1A8" at bounding box center [671, 329] width 254 height 18
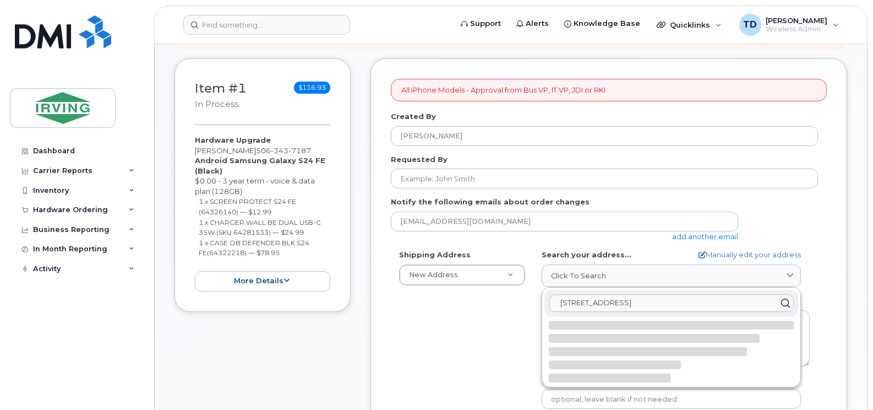
select select
type textarea "430 Bayside Dr SAINT JOHN NB E2J 1A8 CANADA"
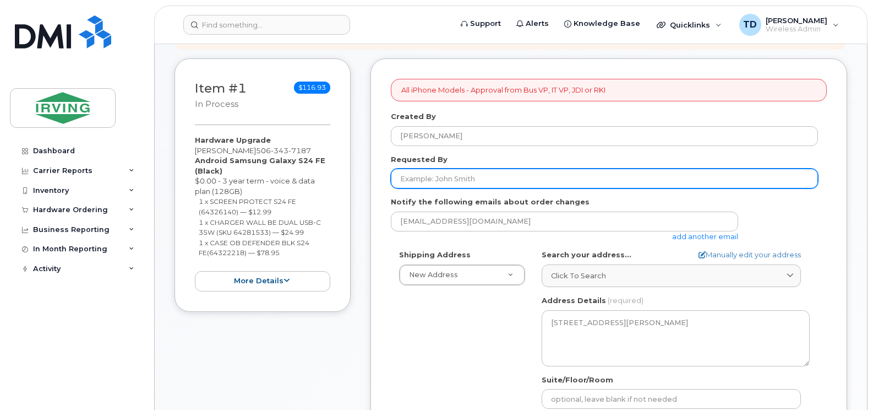
click at [476, 172] on input "Requested By" at bounding box center [604, 178] width 427 height 20
type input "[PERSON_NAME]"
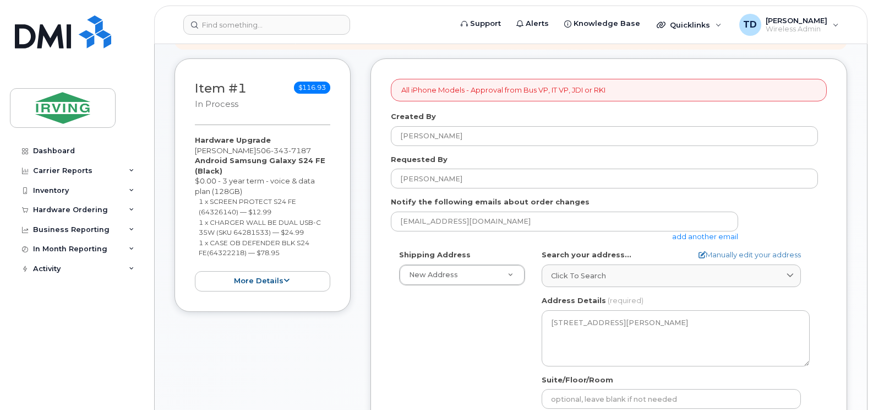
click at [438, 355] on div "Shipping Address New Address New Address CAV Farms Head Office Chandler Supplie…" at bounding box center [604, 375] width 427 height 253
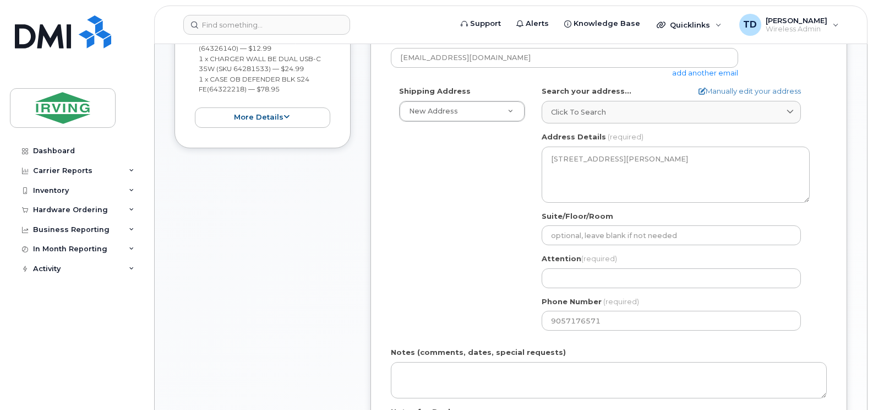
scroll to position [385, 0]
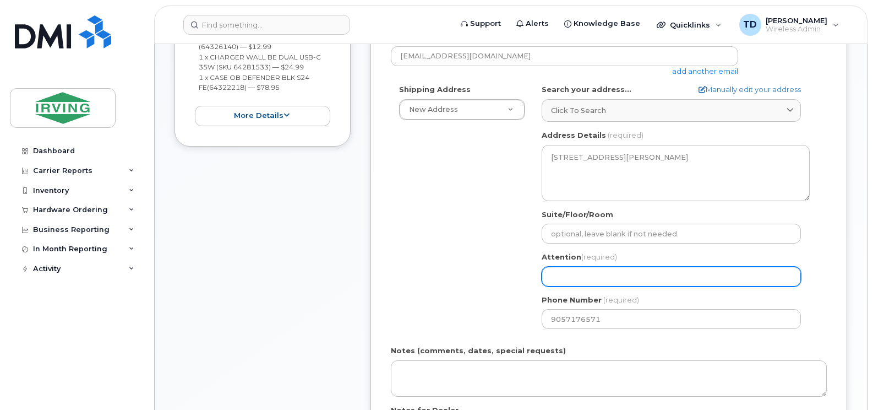
click at [598, 266] on input "Attention (required)" at bounding box center [671, 276] width 259 height 20
select select
type input "S"
select select
type input "Sc"
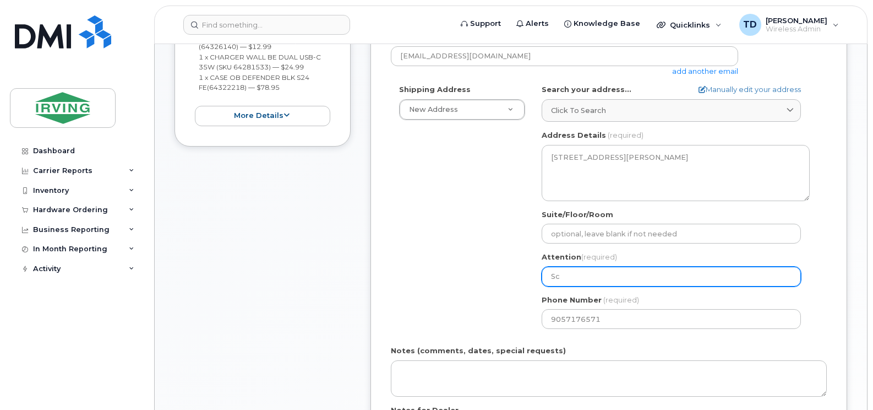
select select
type input "Sco"
select select
type input "Scot"
select select
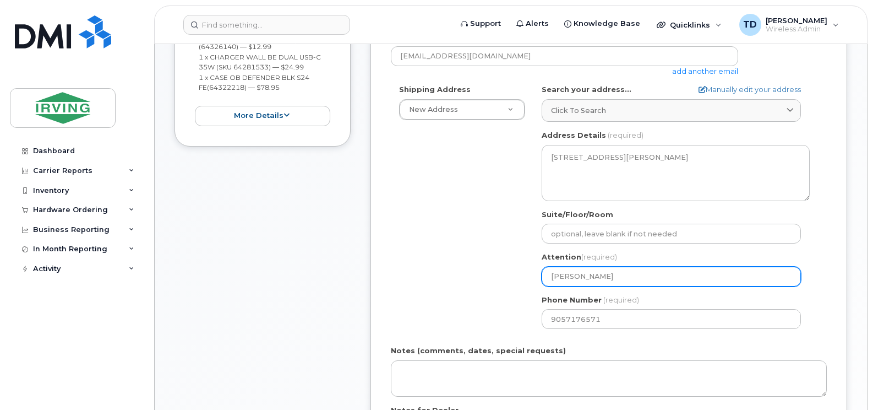
type input "Scott"
select select
type input "Scott W"
select select
type input "Scott Wi"
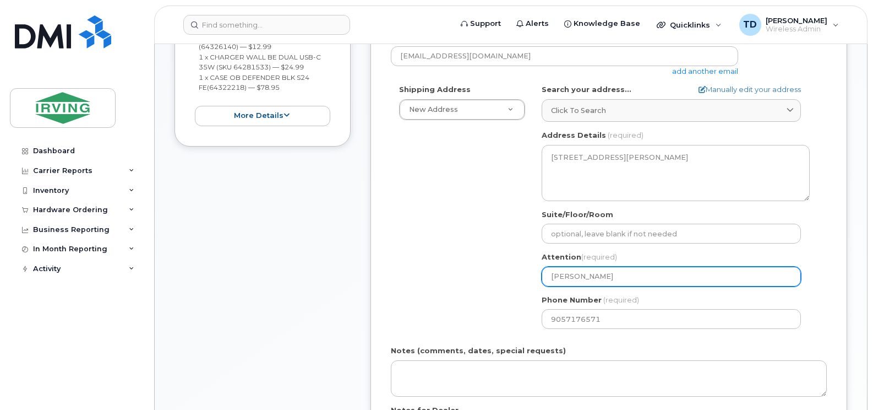
select select
type input "Scott Win"
select select
type input "Scott Wint"
select select
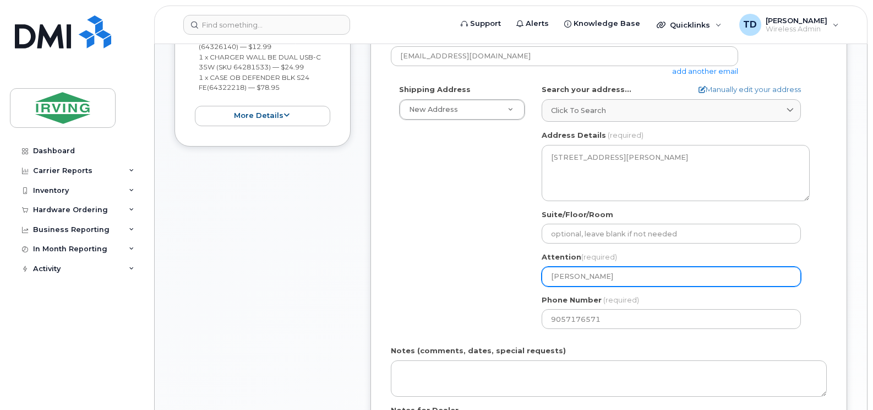
type input "Scott Winte"
select select
type input "[PERSON_NAME]"
select select
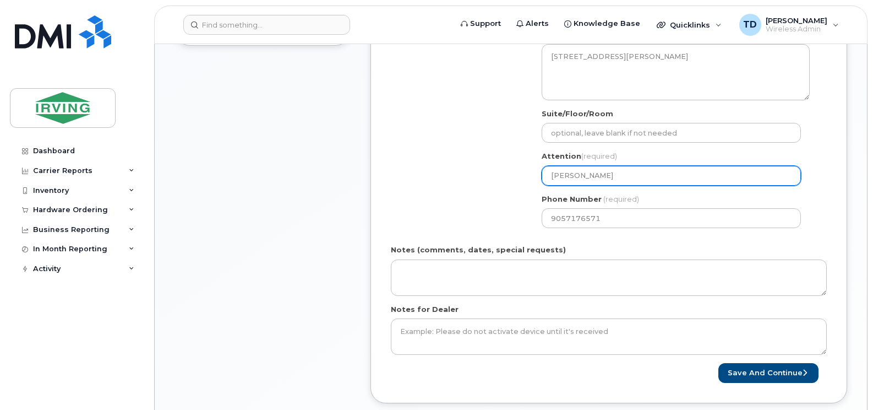
scroll to position [495, 0]
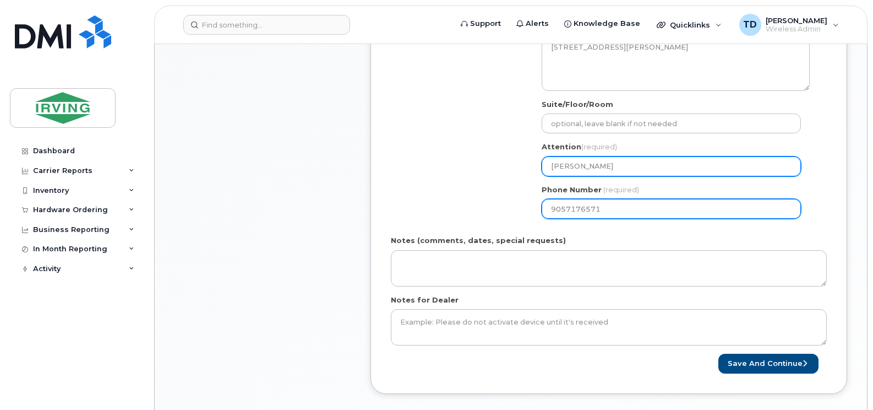
type input "[PERSON_NAME]"
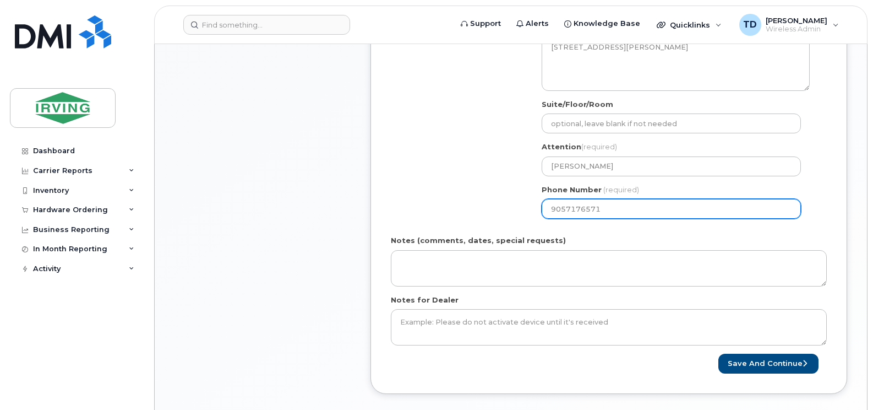
click at [575, 199] on input "9057176571" at bounding box center [671, 209] width 259 height 20
paste input "number"
select select
click at [590, 199] on input "Phone Number" at bounding box center [671, 209] width 259 height 20
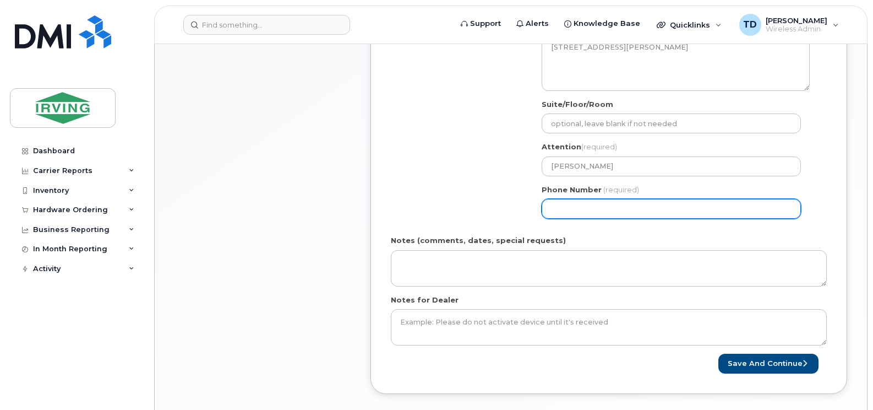
type input "15063437187"
click at [556, 199] on input "15063437187" at bounding box center [671, 209] width 259 height 20
select select
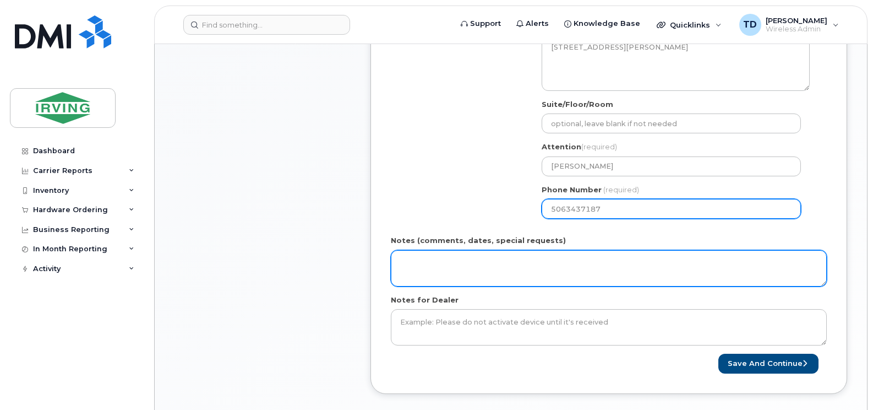
type input "5063437187"
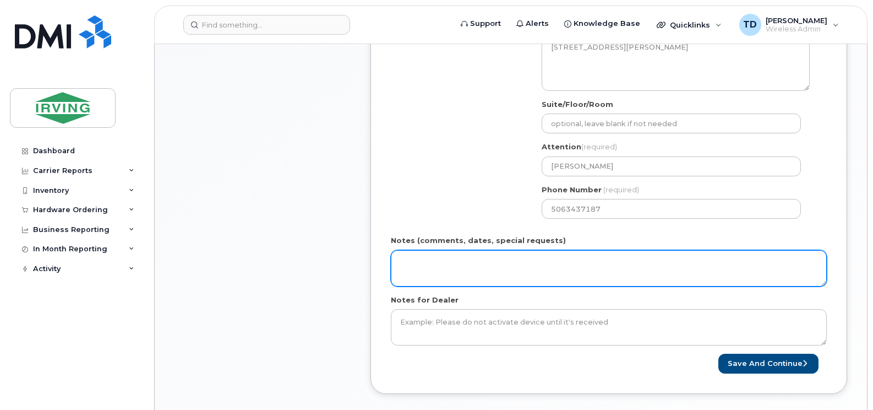
click at [531, 252] on textarea "Notes (comments, dates, special requests)" at bounding box center [609, 268] width 436 height 36
paste textarea "5090348414"
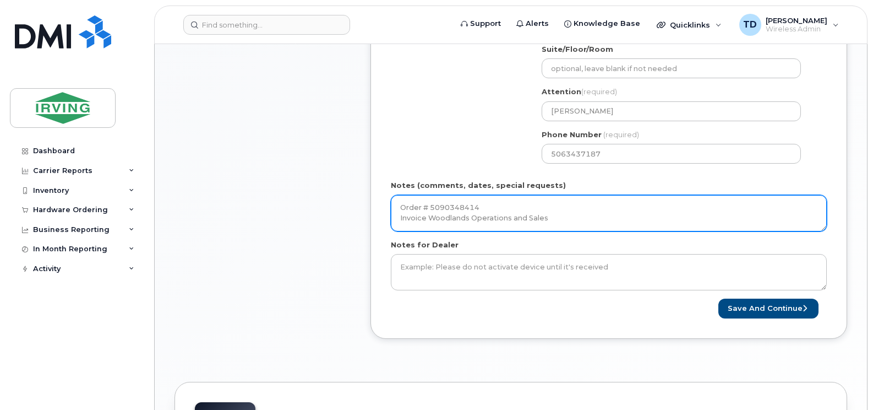
drag, startPoint x: 560, startPoint y: 208, endPoint x: 472, endPoint y: 209, distance: 88.1
click at [472, 209] on textarea "Order # 5090348414 Invoice Woodlands Operations and Sales" at bounding box center [609, 213] width 436 height 36
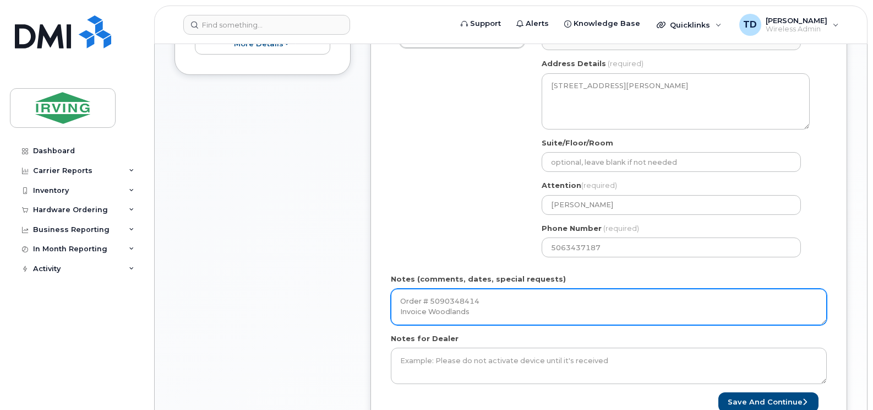
scroll to position [495, 0]
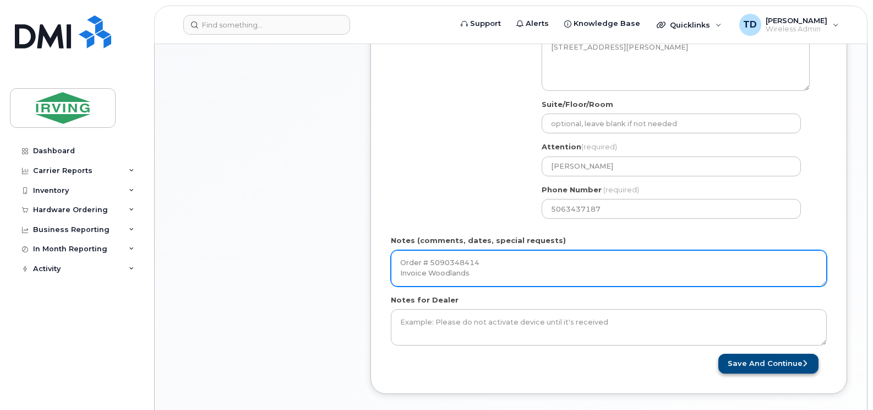
type textarea "Order # 5090348414 Invoice Woodlands"
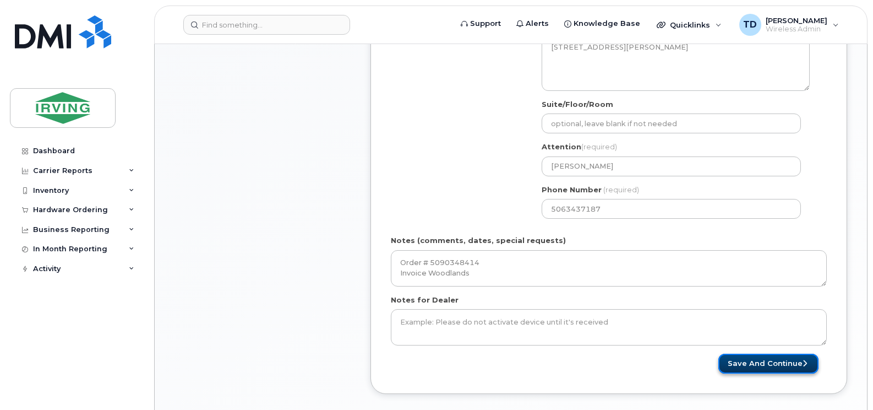
click at [755, 355] on button "Save and Continue" at bounding box center [768, 363] width 100 height 20
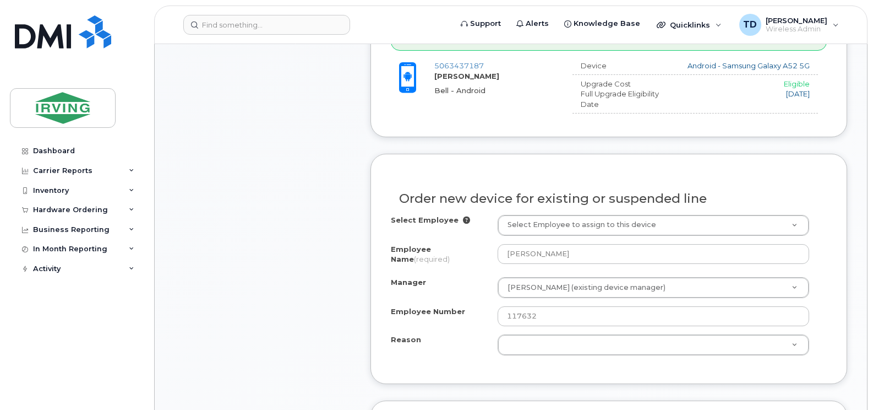
scroll to position [606, 0]
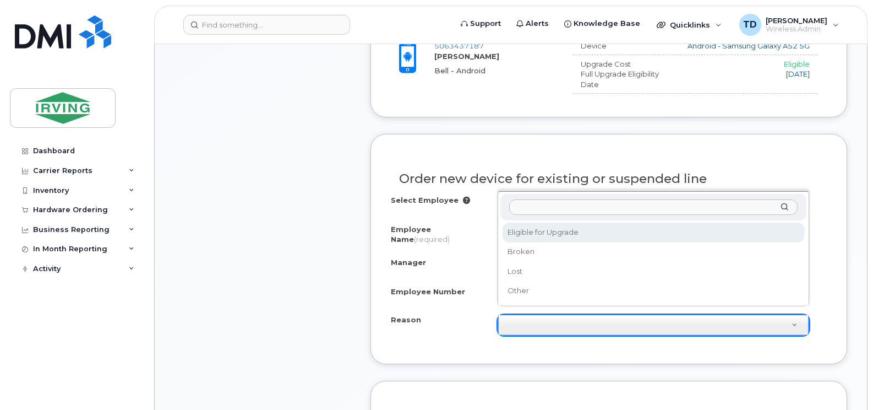
select select "eligible_for_upgrade"
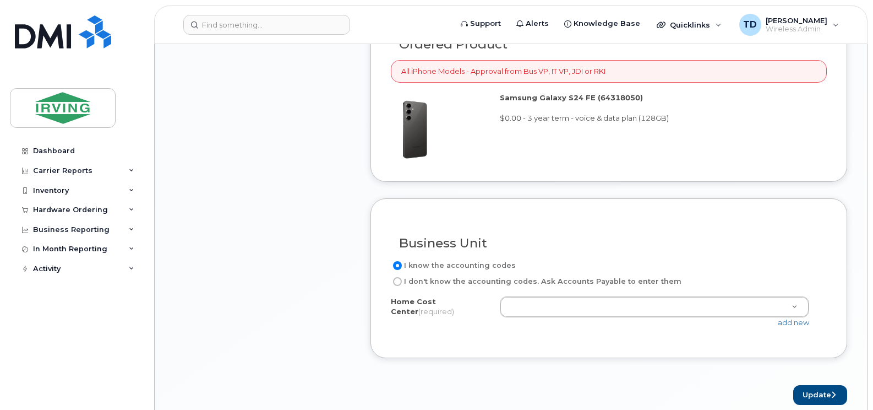
scroll to position [991, 0]
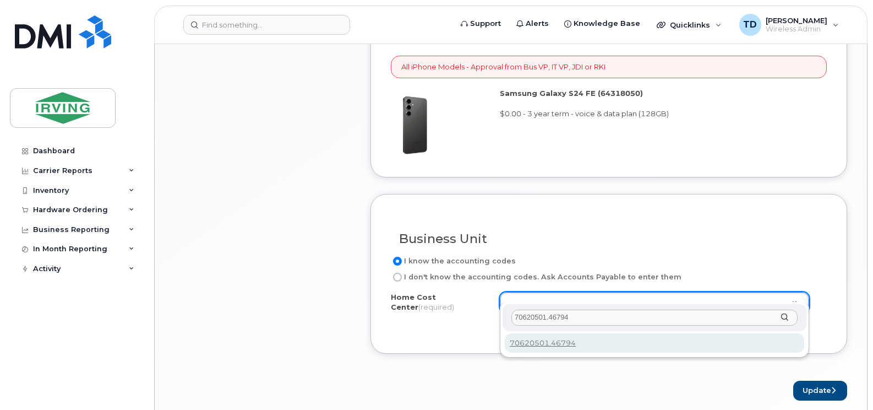
type input "70620501.46794"
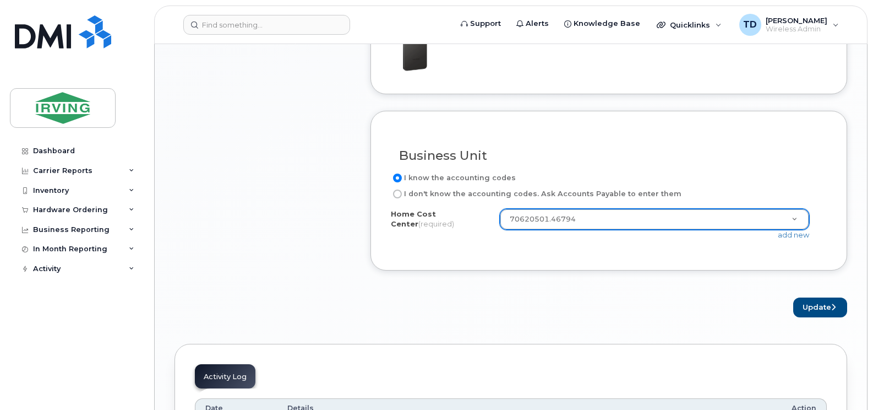
scroll to position [1101, 0]
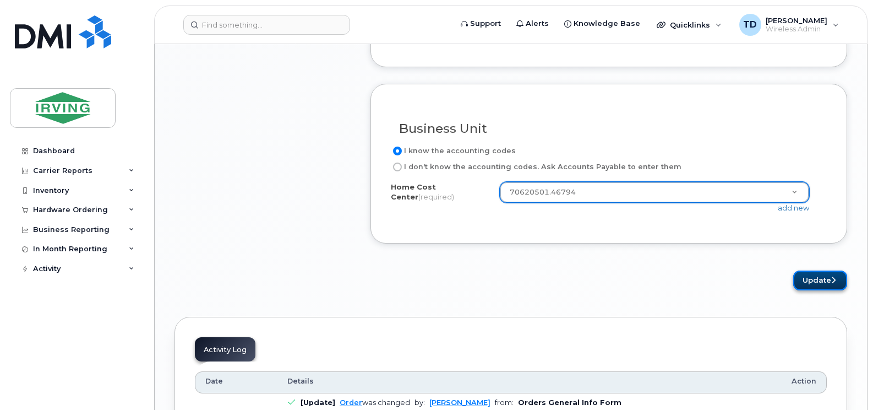
click at [806, 270] on button "Update" at bounding box center [820, 280] width 54 height 20
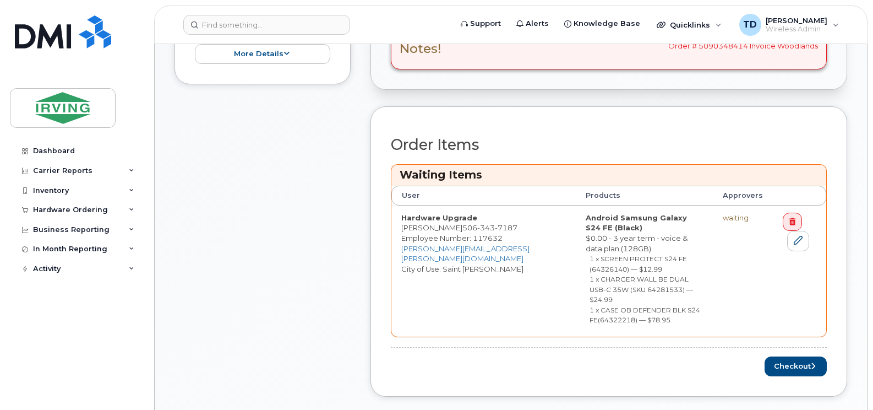
scroll to position [495, 0]
click at [776, 355] on button "Checkout" at bounding box center [796, 365] width 62 height 20
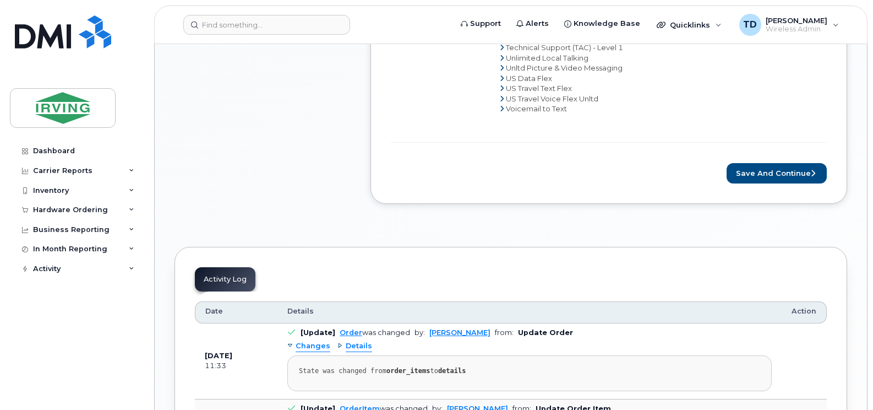
scroll to position [936, 0]
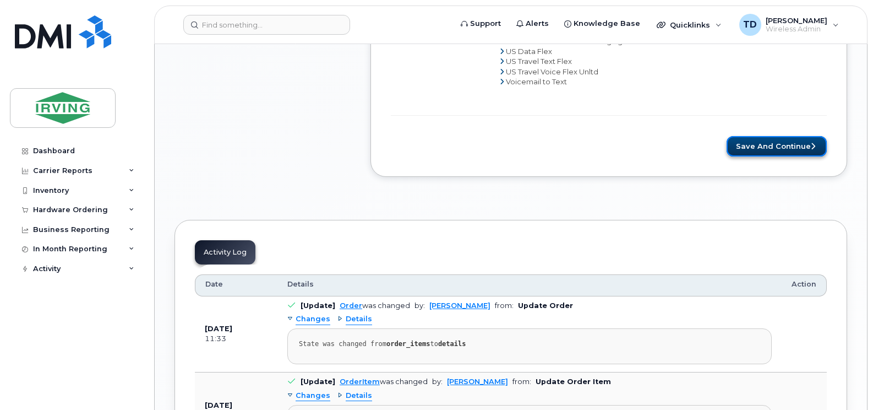
click at [783, 136] on button "Save and Continue" at bounding box center [777, 146] width 100 height 20
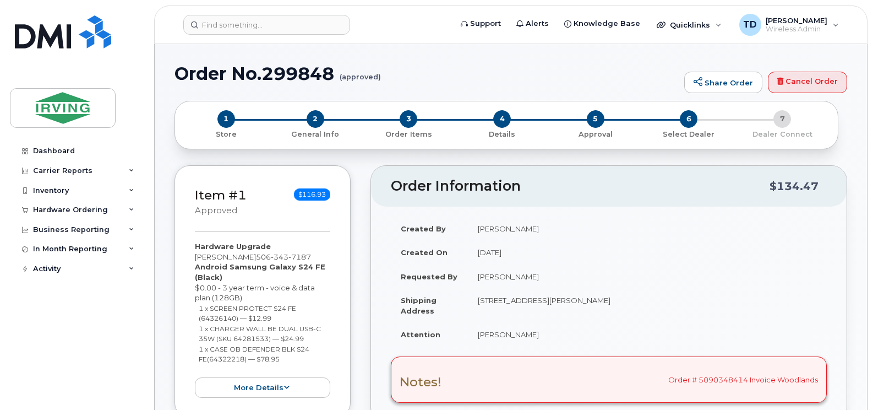
radio input "true"
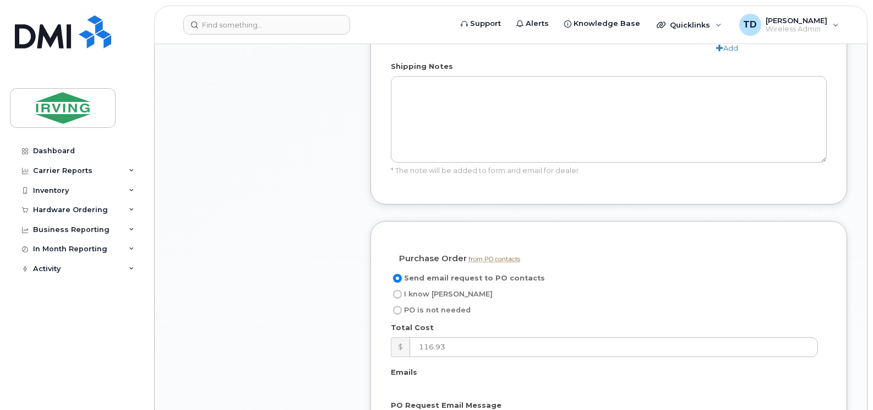
scroll to position [991, 0]
click at [409, 289] on span "I know PO" at bounding box center [448, 293] width 89 height 8
click at [402, 289] on input "I know PO" at bounding box center [397, 293] width 9 height 9
radio input "true"
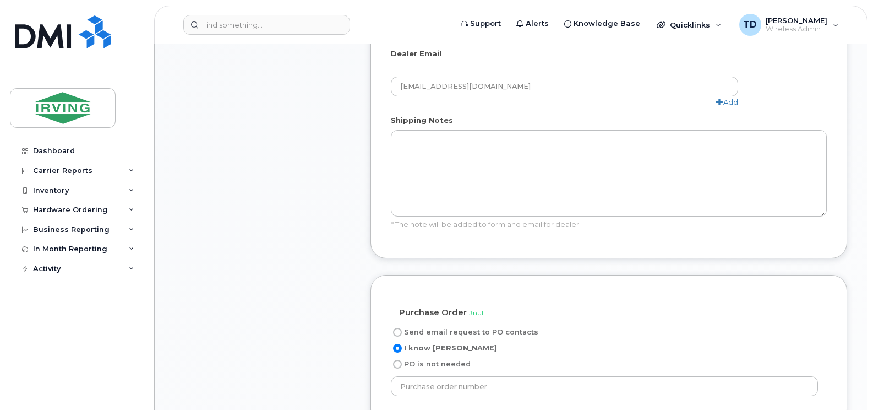
scroll to position [936, 0]
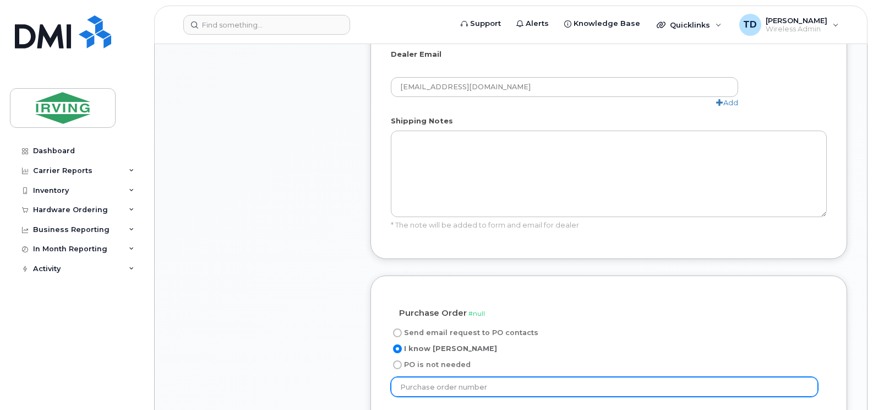
click at [445, 377] on input "text" at bounding box center [604, 387] width 427 height 20
paste input "913326"
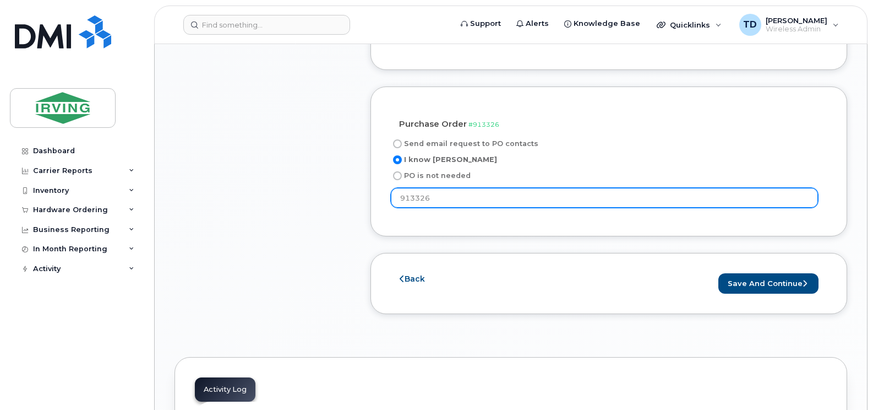
scroll to position [1156, 0]
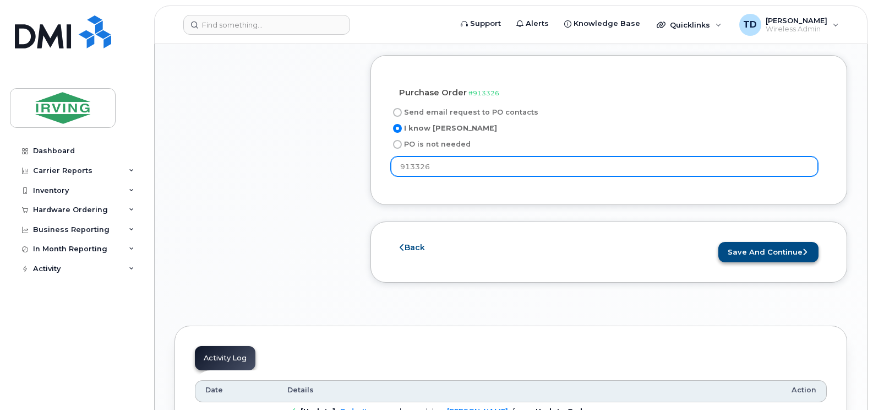
type input "913326"
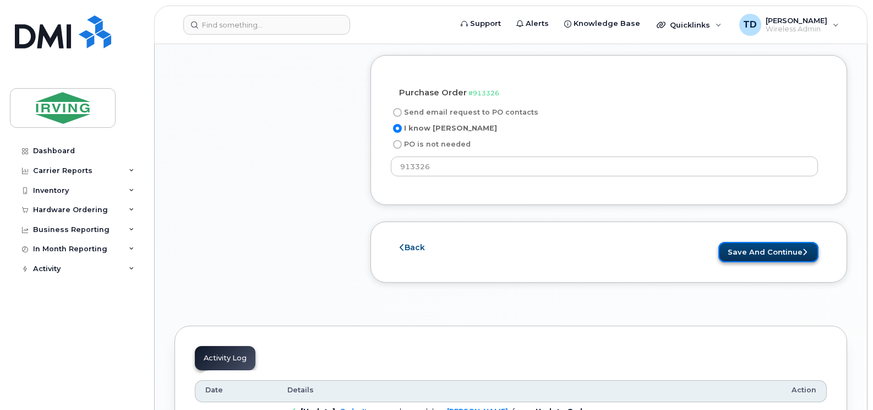
click at [773, 242] on button "Save and Continue" at bounding box center [768, 252] width 100 height 20
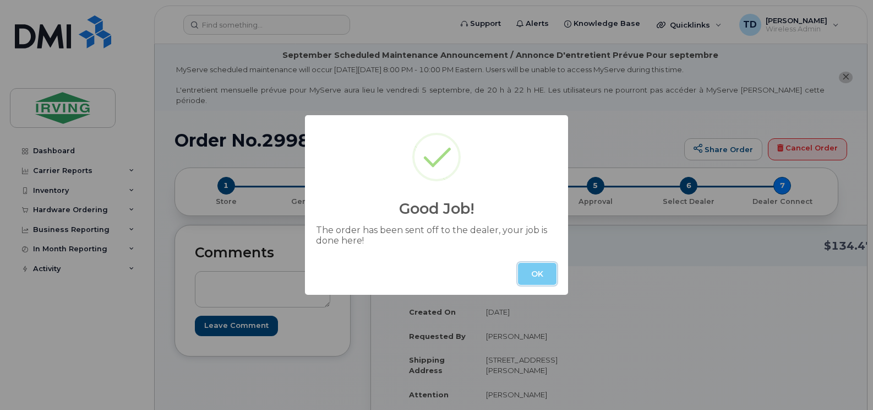
click at [541, 270] on button "OK" at bounding box center [537, 274] width 39 height 22
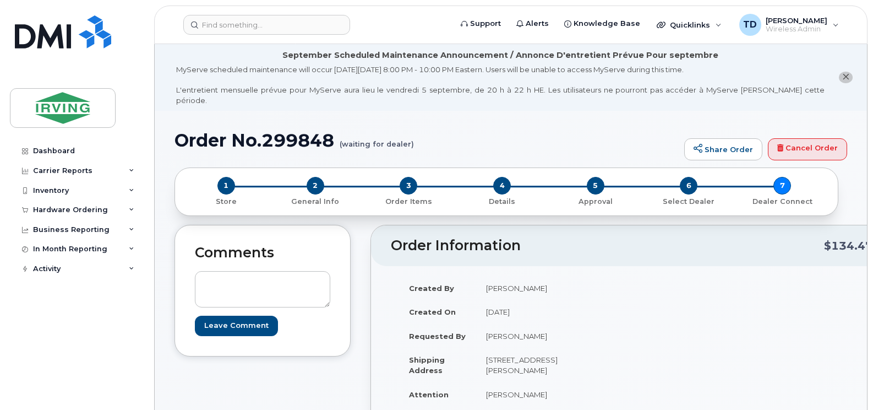
click at [304, 130] on h1 "Order No.299848 (waiting for dealer)" at bounding box center [427, 139] width 504 height 19
copy h1 "299848"
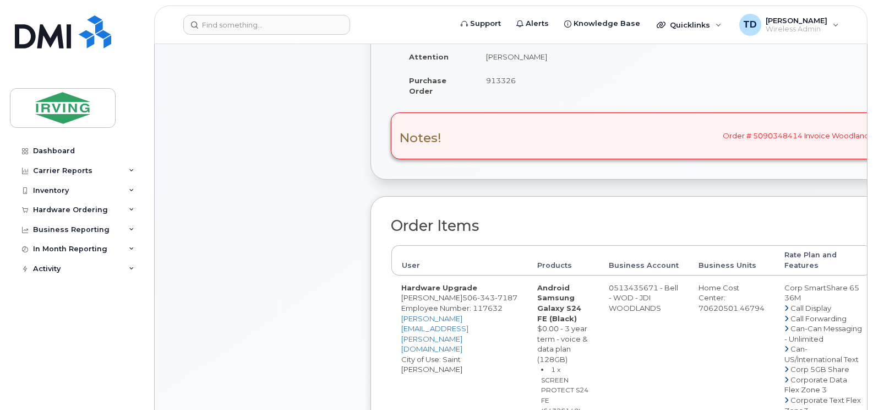
scroll to position [440, 0]
